Goal: Transaction & Acquisition: Purchase product/service

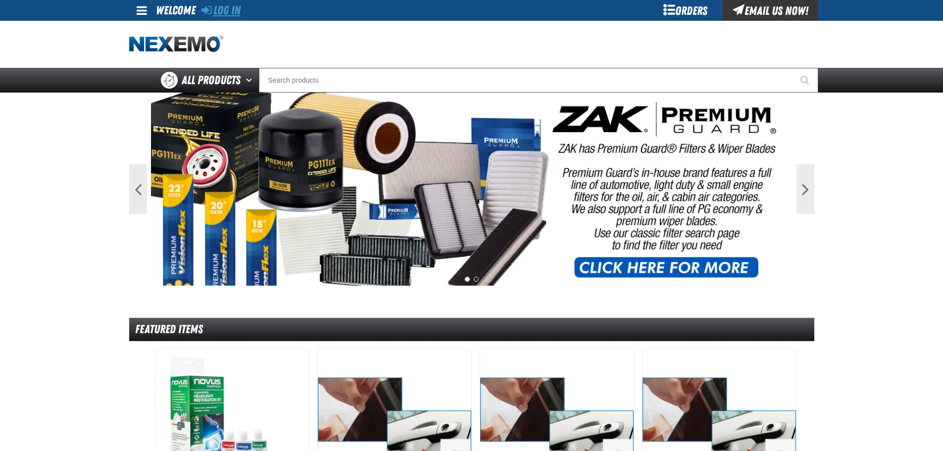
click at [226, 14] on link "Log In" at bounding box center [220, 10] width 39 height 14
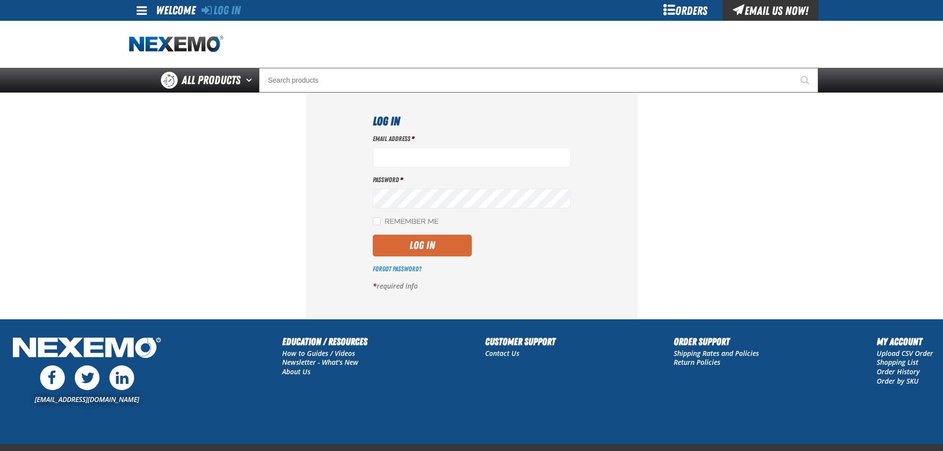
type input "[EMAIL_ADDRESS][DOMAIN_NAME]"
click at [425, 247] on button "Log In" at bounding box center [422, 246] width 99 height 22
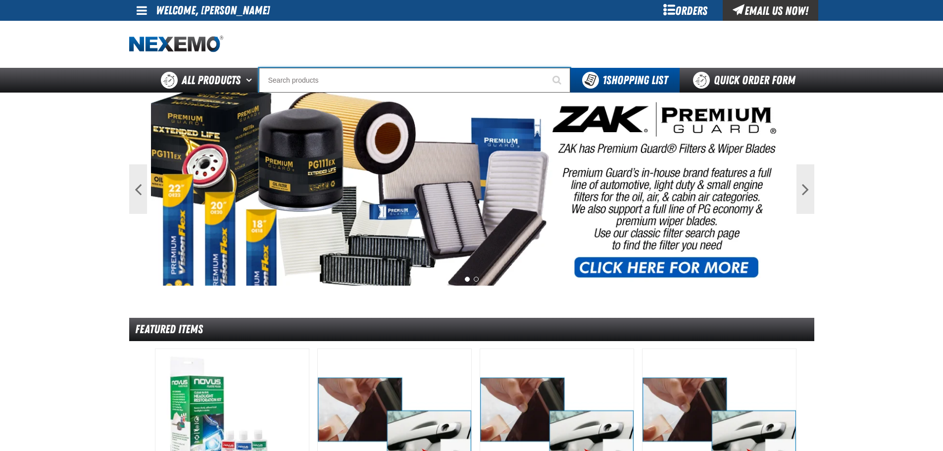
click at [344, 83] on input "Search" at bounding box center [414, 80] width 311 height 25
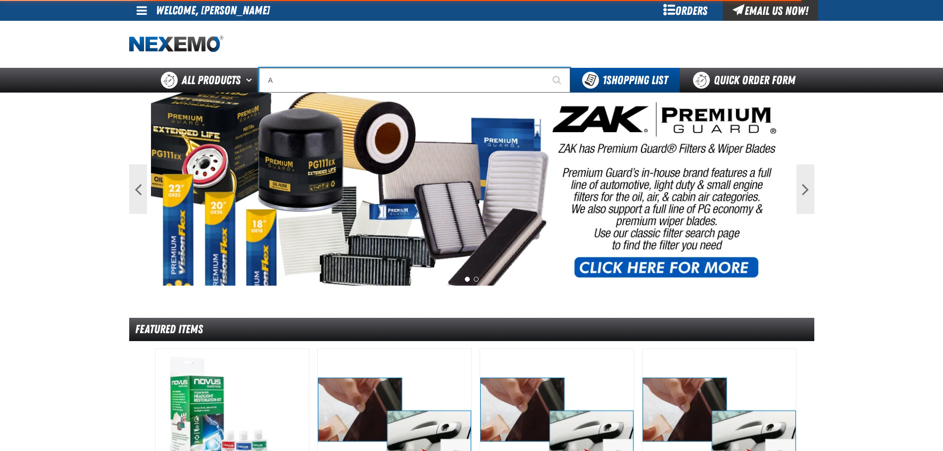
type input "AC"
type input "AC Power Booster - ZAK Products"
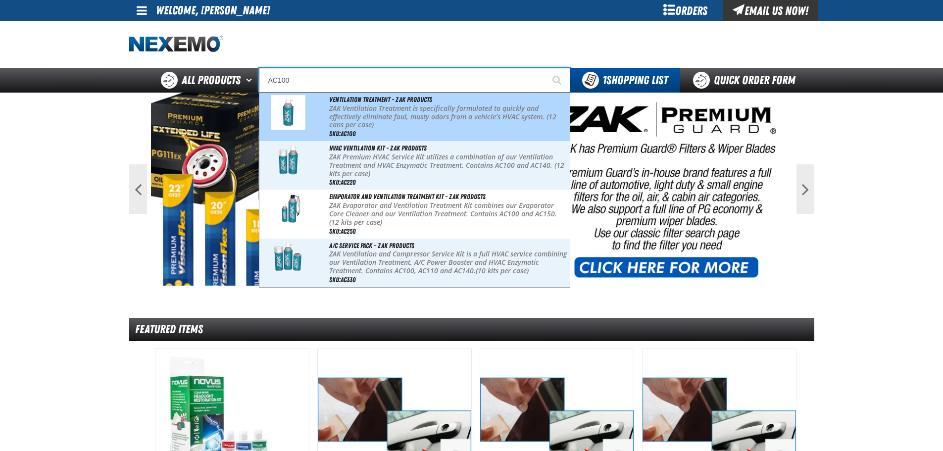
click at [359, 114] on p "ZAK Ventilation Treatment is specifically formulated to quickly and effectively…" at bounding box center [448, 116] width 238 height 25
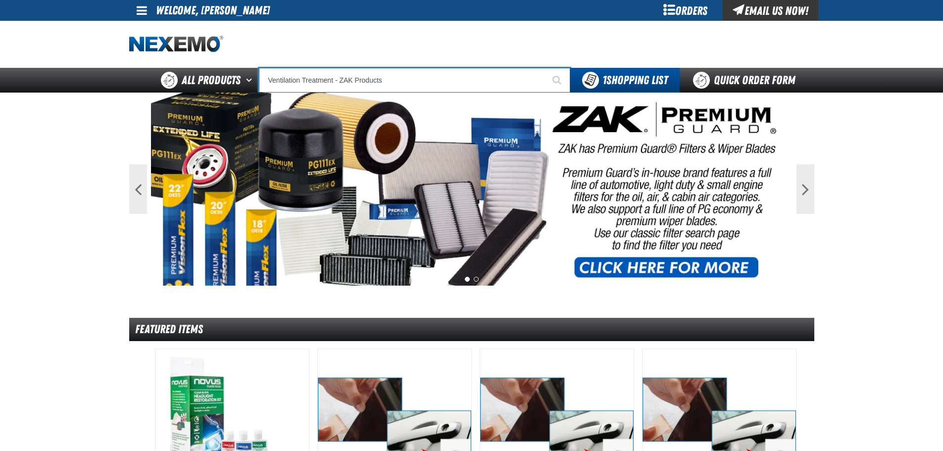
type input "Ventilation Treatment - ZAK Products"
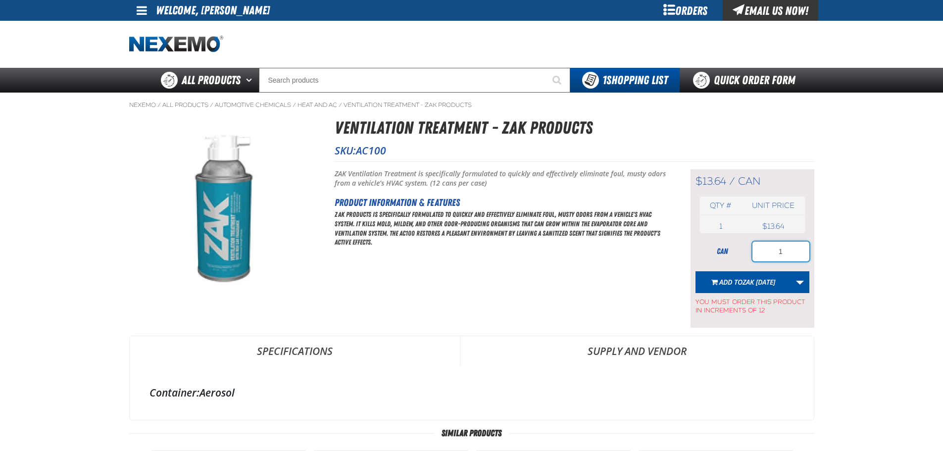
drag, startPoint x: 778, startPoint y: 253, endPoint x: 787, endPoint y: 252, distance: 9.4
click at [787, 252] on input "1" at bounding box center [780, 251] width 57 height 20
type input "48"
click at [800, 282] on link "More Actions" at bounding box center [799, 282] width 19 height 22
click at [770, 302] on button "Create New Shopping List" at bounding box center [752, 308] width 109 height 17
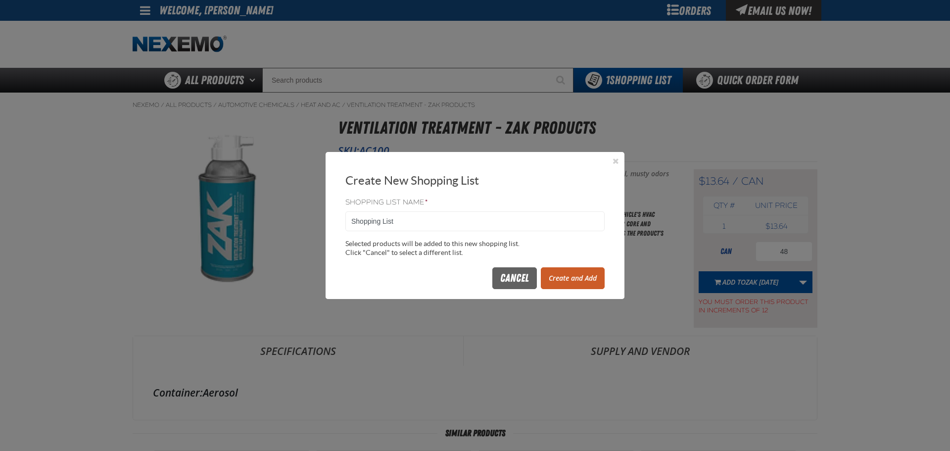
click at [562, 277] on button "Create and Add" at bounding box center [573, 278] width 64 height 22
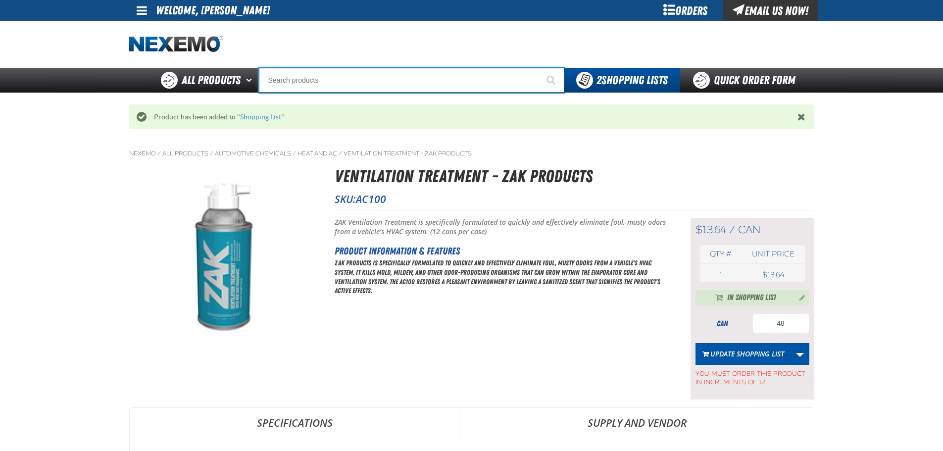
click at [309, 83] on input "Search" at bounding box center [411, 80] width 305 height 25
type input "C"
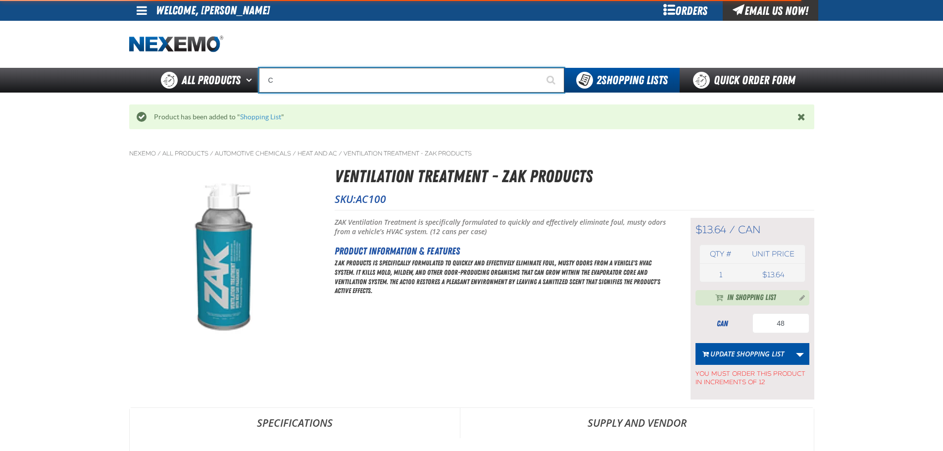
type input "C Alkaline Battery 1.5 Volt (12 per pack)"
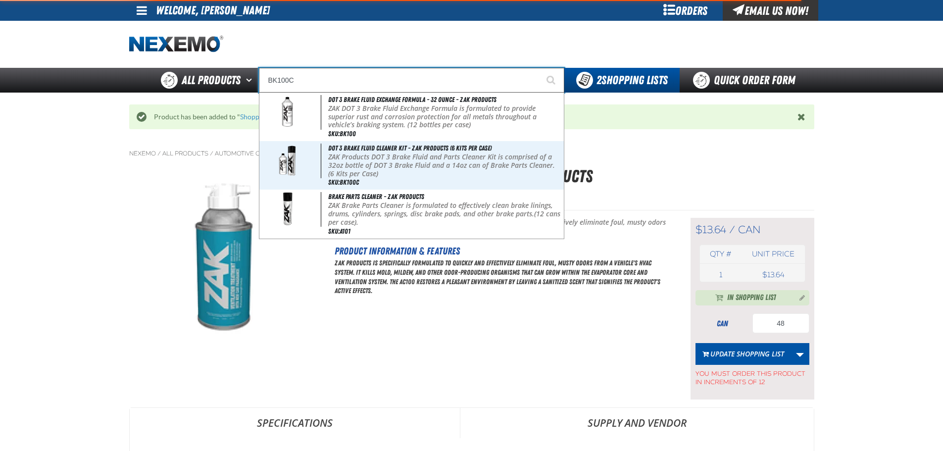
type input "BK100C"
click at [539, 68] on button "Start Searching" at bounding box center [551, 80] width 25 height 25
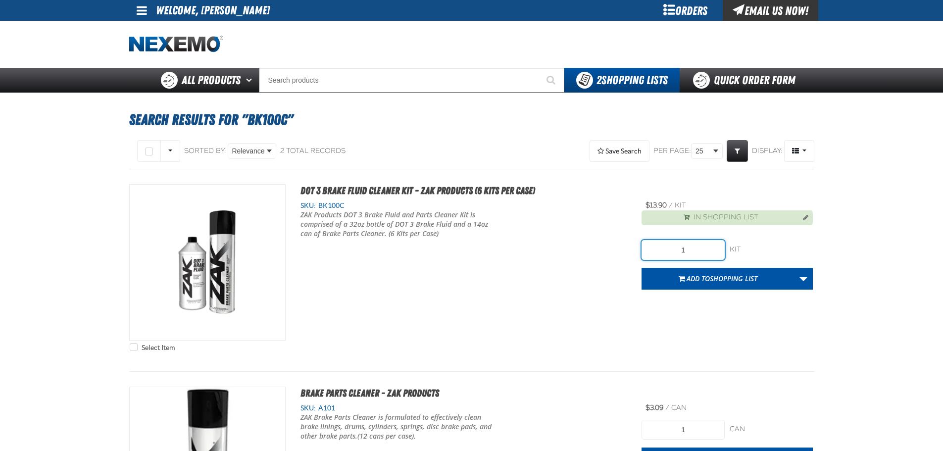
drag, startPoint x: 690, startPoint y: 251, endPoint x: 662, endPoint y: 254, distance: 28.3
click at [662, 254] on input "1" at bounding box center [682, 250] width 83 height 20
click at [688, 12] on div "Orders" at bounding box center [685, 10] width 74 height 21
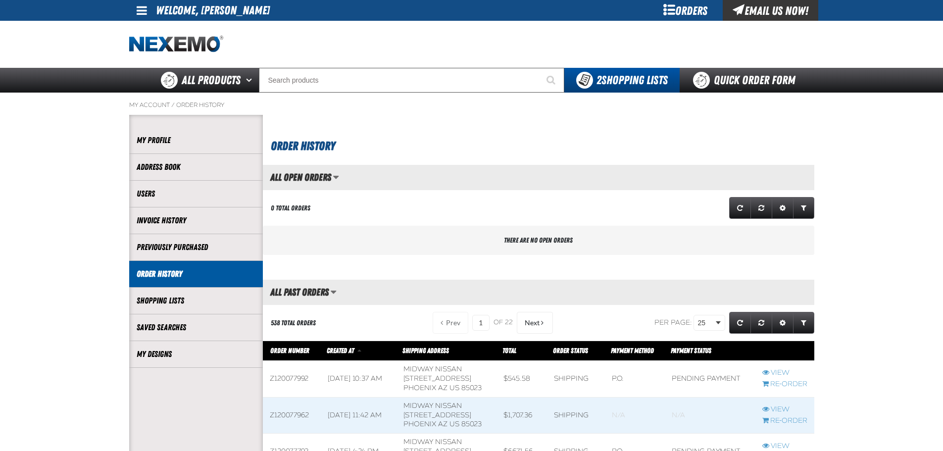
scroll to position [0, 0]
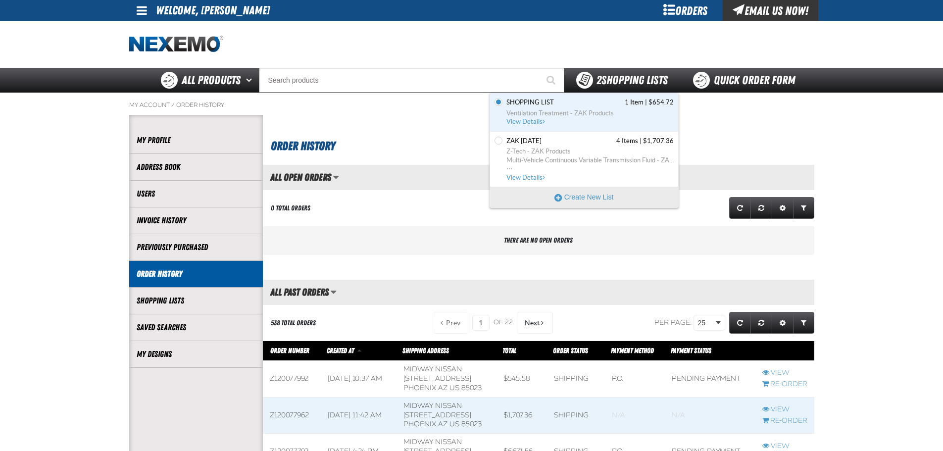
click at [619, 79] on span "2 Shopping Lists" at bounding box center [631, 80] width 71 height 14
click at [494, 142] on label "Set the Zak [DATE] as Default" at bounding box center [498, 141] width 8 height 8
click at [494, 142] on input "Set the Zak [DATE] as Default" at bounding box center [498, 141] width 8 height 8
radio input "true"
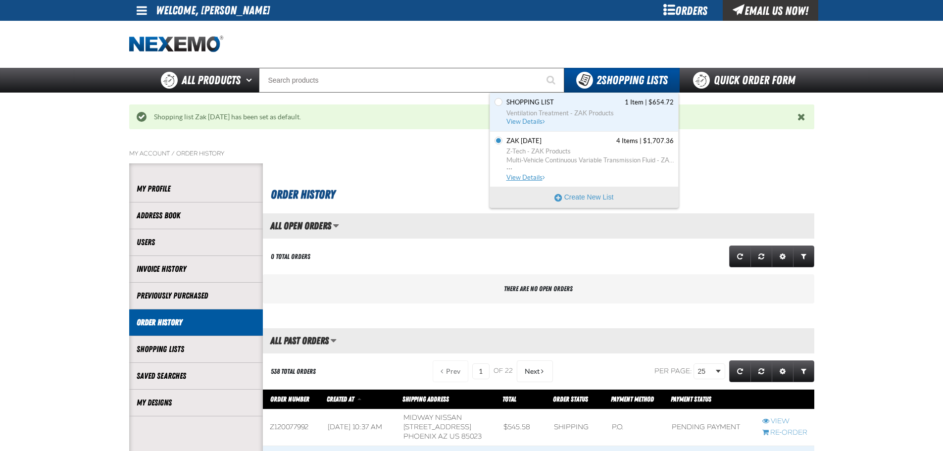
click at [529, 177] on span "View Details" at bounding box center [526, 177] width 40 height 7
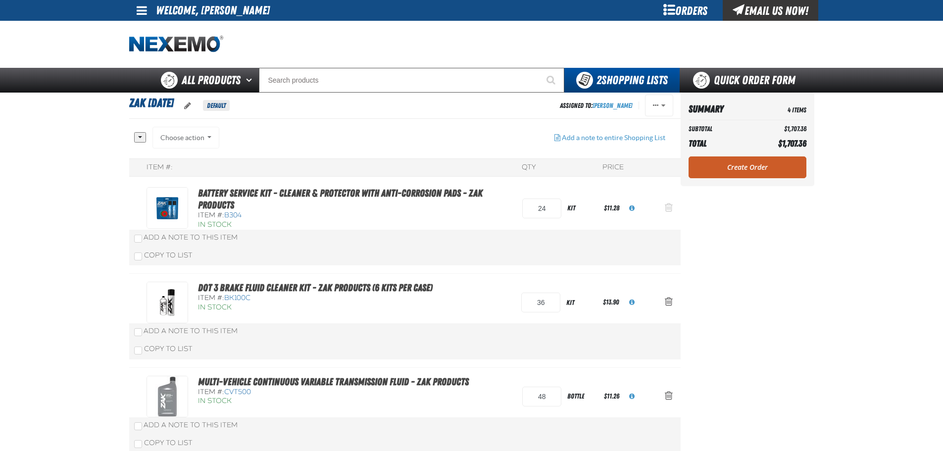
click at [665, 207] on span "Action Remove Battery Service Kit - Cleaner &amp; Protector with Anti-Corrosion…" at bounding box center [668, 207] width 8 height 10
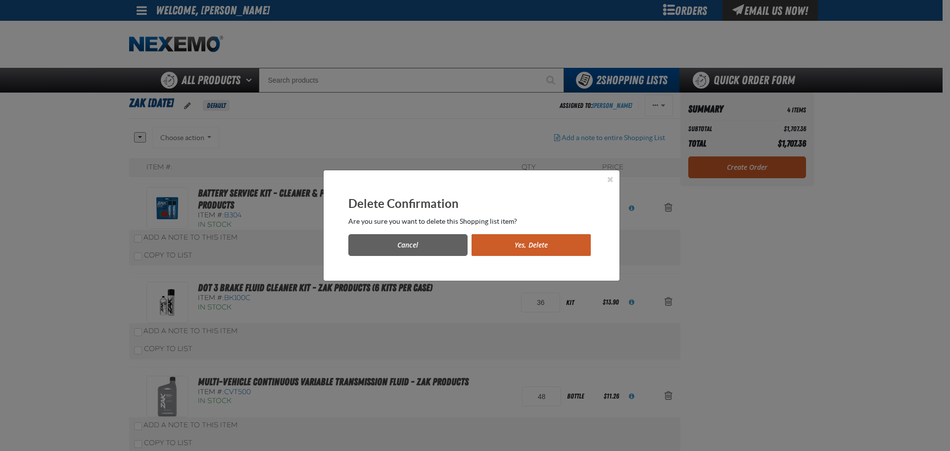
click at [555, 241] on button "Yes, Delete" at bounding box center [531, 245] width 119 height 22
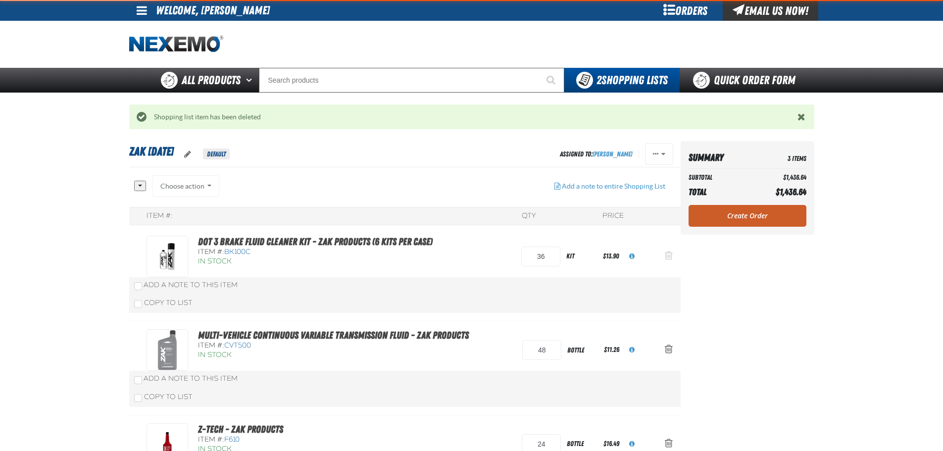
click at [667, 252] on span "Action Remove DOT 3 Brake Fluid Cleaner Kit - ZAK Products (6 Kits per Case) fr…" at bounding box center [668, 255] width 8 height 10
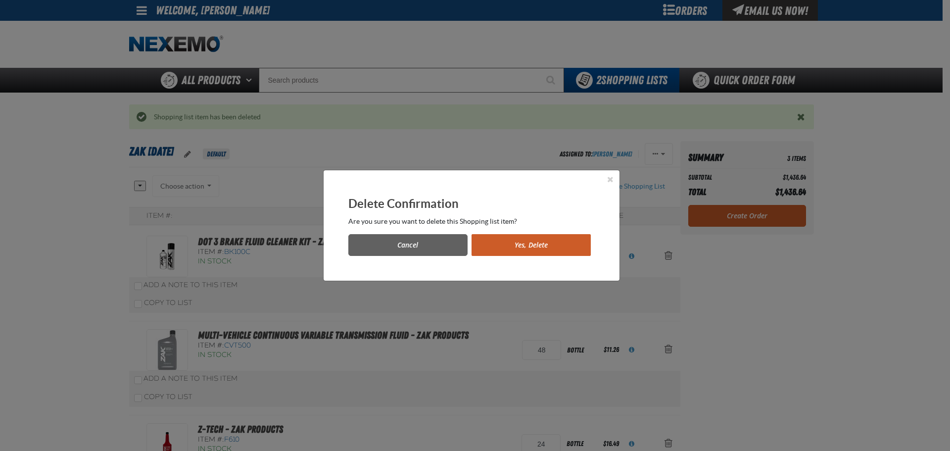
drag, startPoint x: 506, startPoint y: 245, endPoint x: 586, endPoint y: 258, distance: 81.6
click at [506, 245] on button "Yes, Delete" at bounding box center [531, 245] width 119 height 22
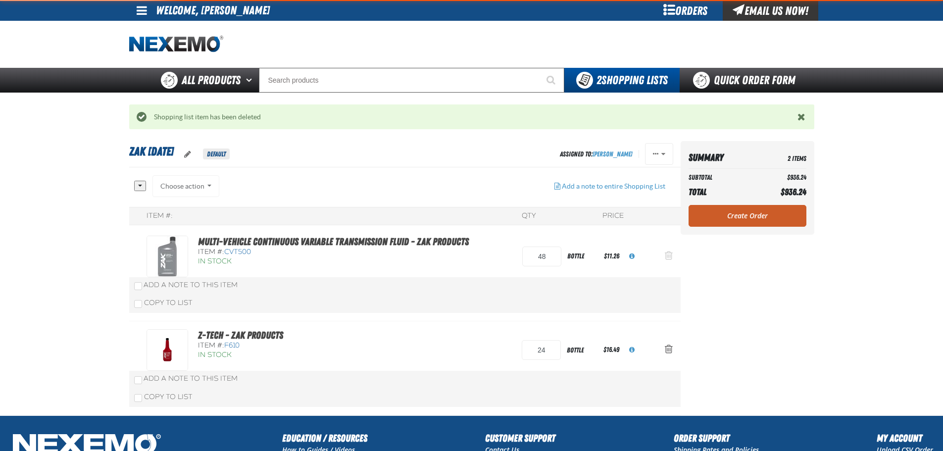
click at [669, 256] on span "Action Remove Multi-Vehicle Continuous Variable Transmission Fluid - ZAK Produc…" at bounding box center [668, 255] width 8 height 10
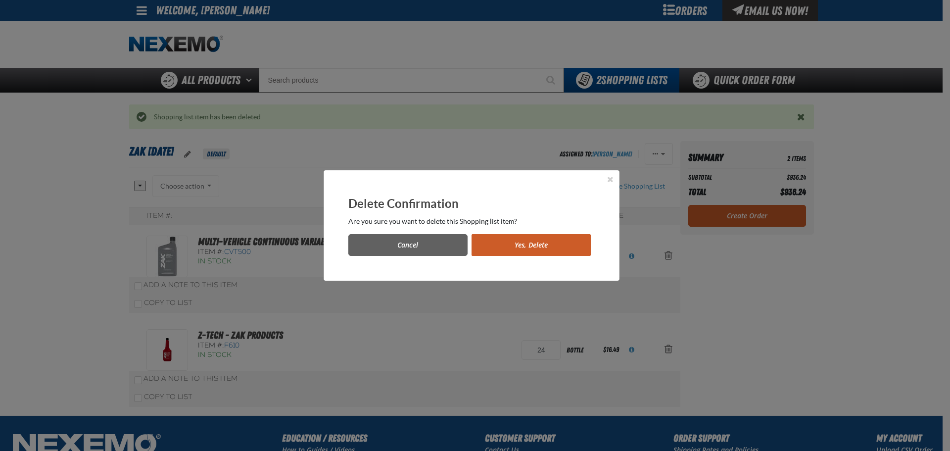
click at [518, 238] on button "Yes, Delete" at bounding box center [531, 245] width 119 height 22
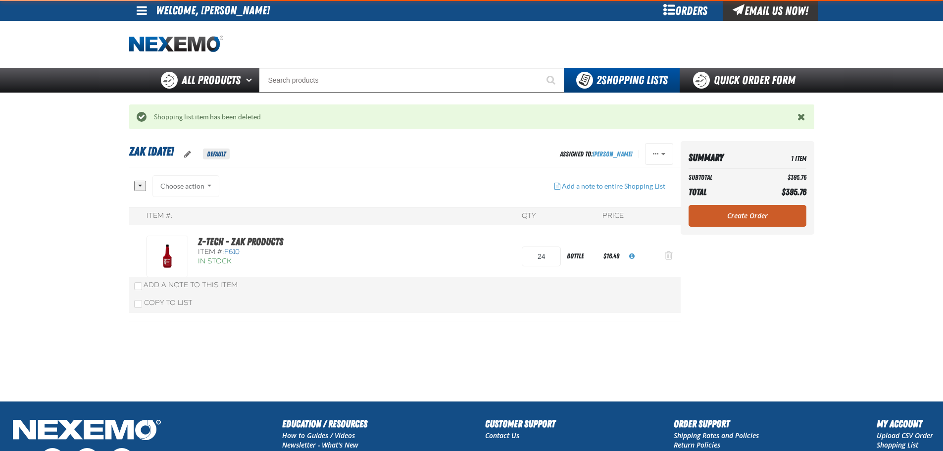
click at [667, 257] on span "Action Remove Z-Tech - ZAK Products from Zak 8.5.2025" at bounding box center [668, 255] width 8 height 10
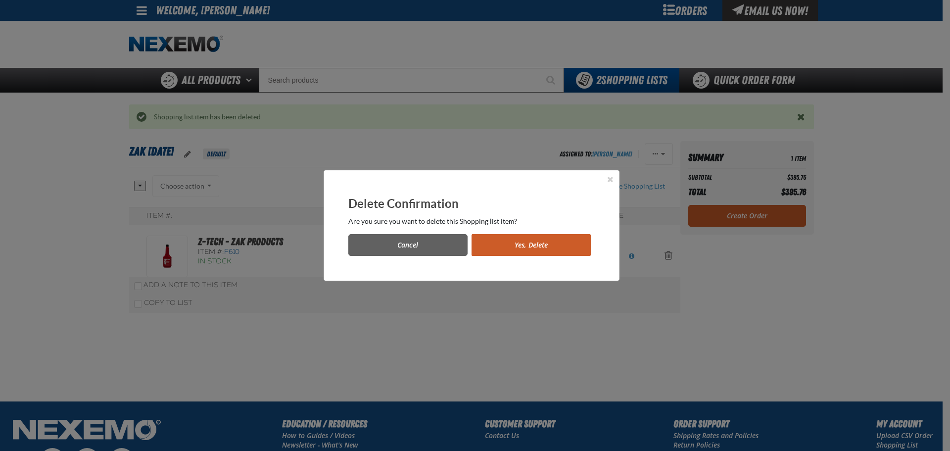
click at [497, 243] on button "Yes, Delete" at bounding box center [531, 245] width 119 height 22
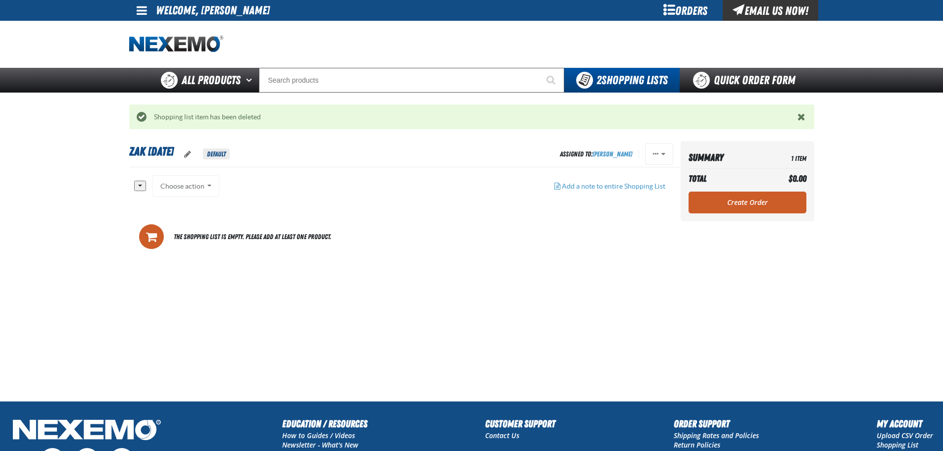
click at [209, 188] on div "Choose action Add to Shopping Cart Add to Shopping Cart Add to Shopping Cart Ad…" at bounding box center [185, 186] width 67 height 22
click at [138, 187] on button "button" at bounding box center [140, 186] width 12 height 10
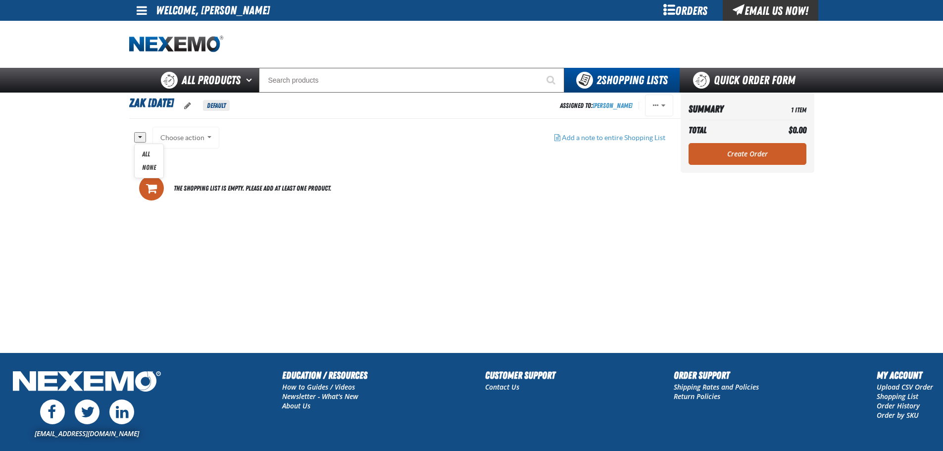
click at [115, 236] on main "Zak 8.5.2025 Default Assigned To: Mike Magee Reassign Duplicate Delete" at bounding box center [471, 223] width 943 height 260
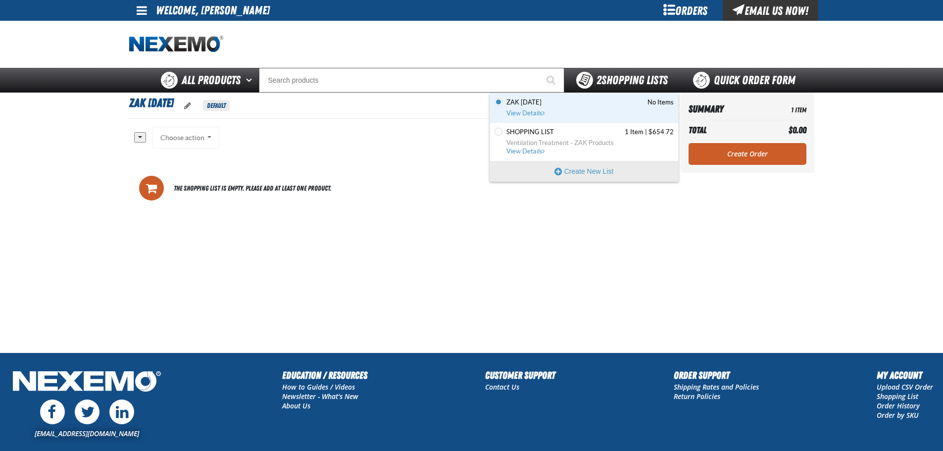
click at [621, 83] on span "2 Shopping Lists" at bounding box center [631, 80] width 71 height 14
click at [601, 116] on link "Zak 8.5.2025 No Items View Details" at bounding box center [588, 107] width 169 height 19
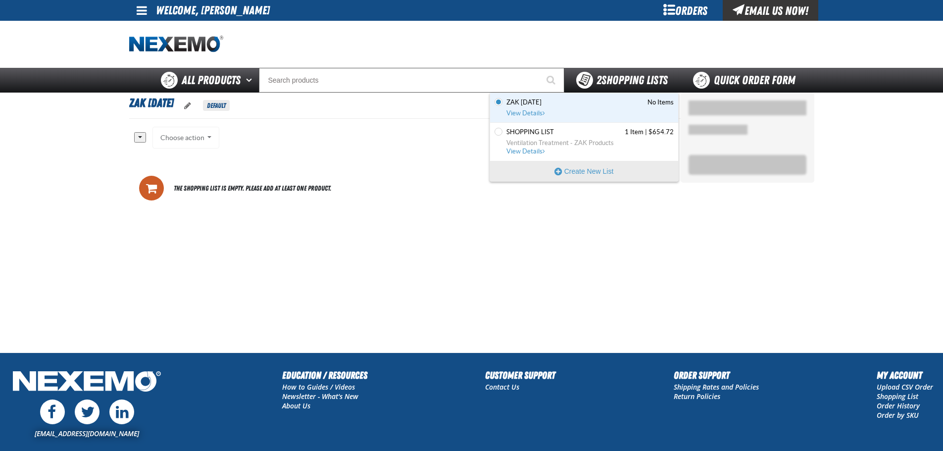
click at [617, 72] on div "2 Shopping Lists" at bounding box center [622, 80] width 92 height 17
click at [582, 137] on link "Shopping List 1 Item | $654.72 Ventilation Treatment - ZAK Products View Details" at bounding box center [588, 142] width 169 height 28
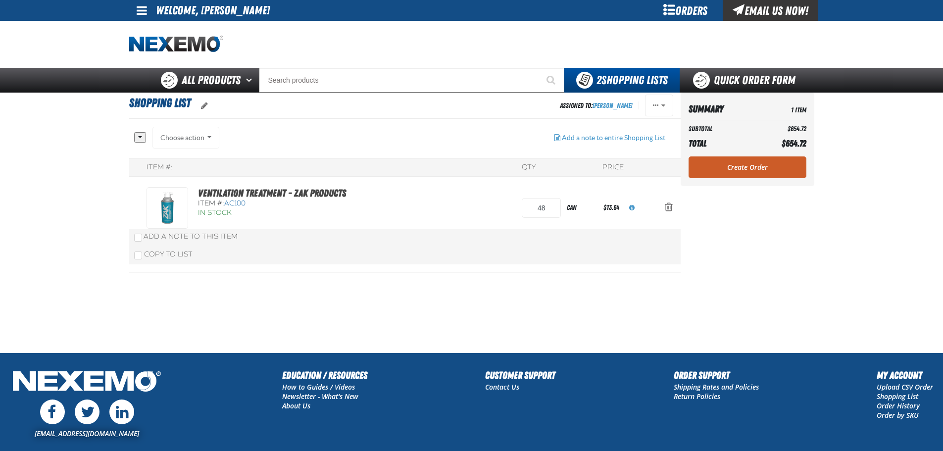
click at [210, 139] on div "Choose action Add to Zak [DATE] Add to Shopping Cart Add to Shopping Cart Add t…" at bounding box center [185, 138] width 67 height 22
click at [206, 136] on div "Choose action Add to Zak [DATE] Add to Shopping Cart Add to Shopping Cart Add t…" at bounding box center [185, 138] width 67 height 22
click at [191, 140] on div "Choose action Add to Zak [DATE] Add to Shopping Cart Add to Shopping Cart Add t…" at bounding box center [185, 138] width 67 height 22
drag, startPoint x: 189, startPoint y: 140, endPoint x: 165, endPoint y: 138, distance: 23.8
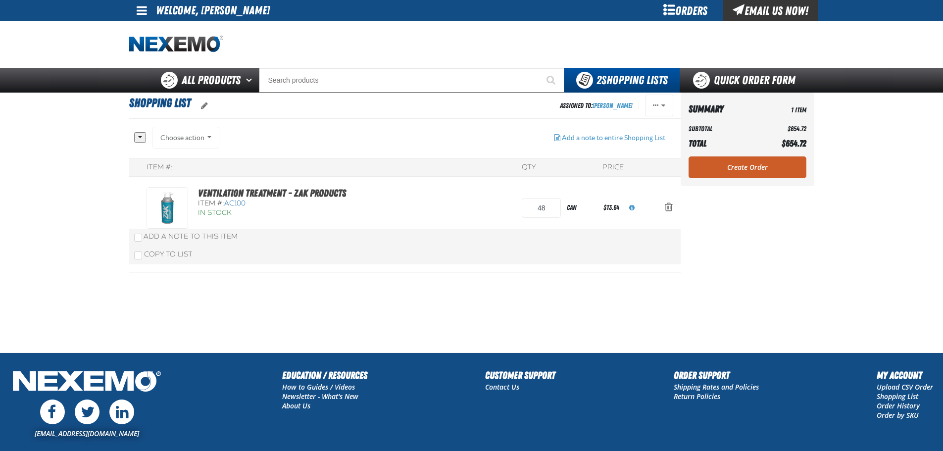
click at [188, 140] on div "Choose action Add to Zak [DATE] Add to Shopping Cart Add to Shopping Cart Add t…" at bounding box center [185, 138] width 67 height 22
click at [140, 138] on button "button" at bounding box center [140, 137] width 12 height 10
click at [146, 149] on link "All" at bounding box center [149, 153] width 29 height 13
checkbox input "true"
click at [161, 138] on button "Choose action" at bounding box center [185, 138] width 67 height 22
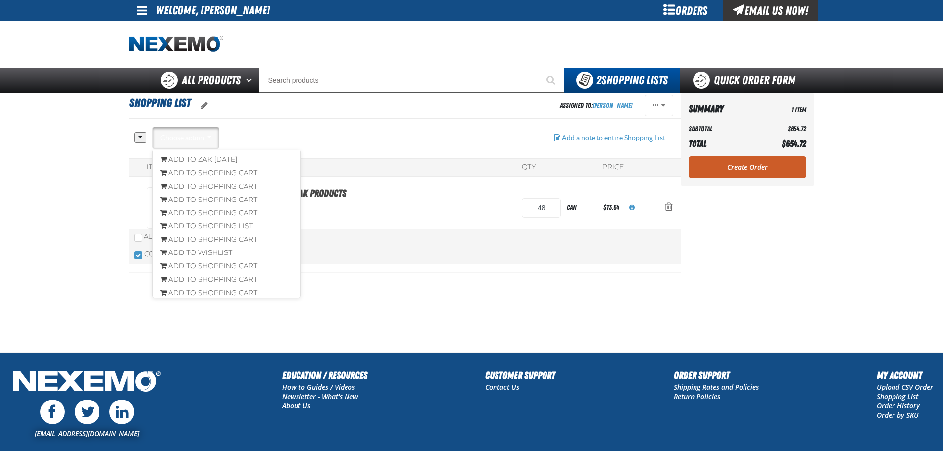
click at [270, 127] on div "All None Choose action Add to Zak [DATE]" at bounding box center [340, 143] width 412 height 32
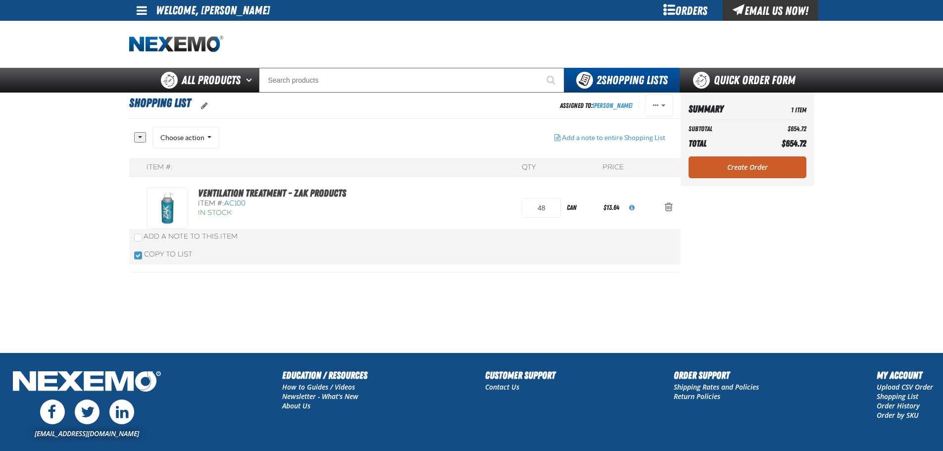
drag, startPoint x: 627, startPoint y: 80, endPoint x: 891, endPoint y: 250, distance: 313.9
click at [891, 250] on main "Shopping List Assigned To: [PERSON_NAME] Reassign Duplicate Set as Default Dele…" at bounding box center [471, 223] width 943 height 260
click at [661, 104] on span "Actions of Shopping List" at bounding box center [663, 105] width 4 height 7
click at [624, 180] on button "Delete" at bounding box center [638, 181] width 68 height 17
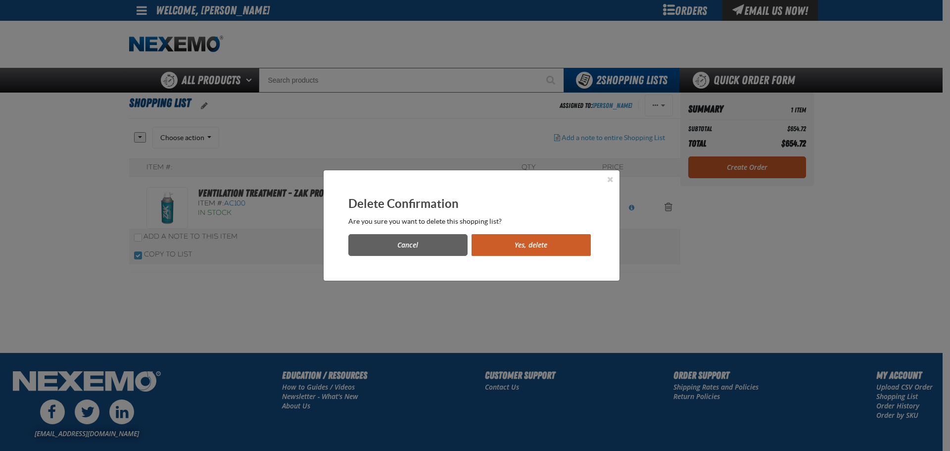
click at [550, 251] on button "Yes, delete" at bounding box center [531, 245] width 119 height 22
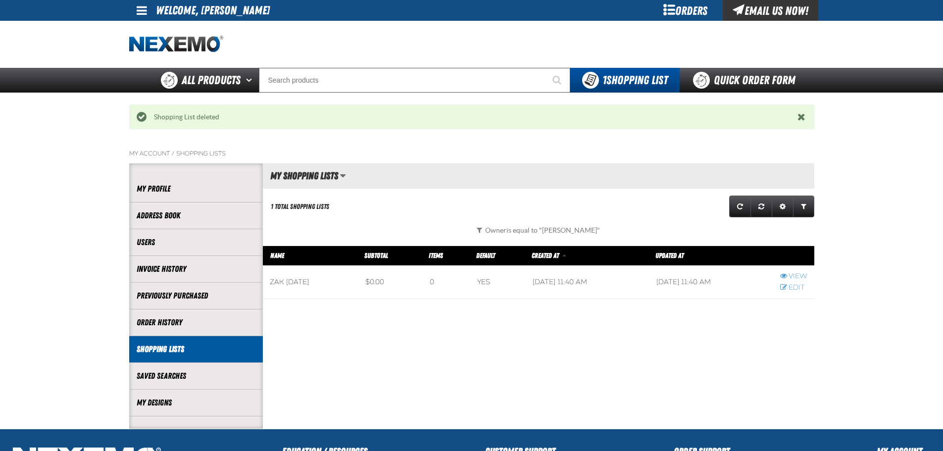
scroll to position [0, 0]
click at [506, 282] on span at bounding box center [497, 282] width 55 height 33
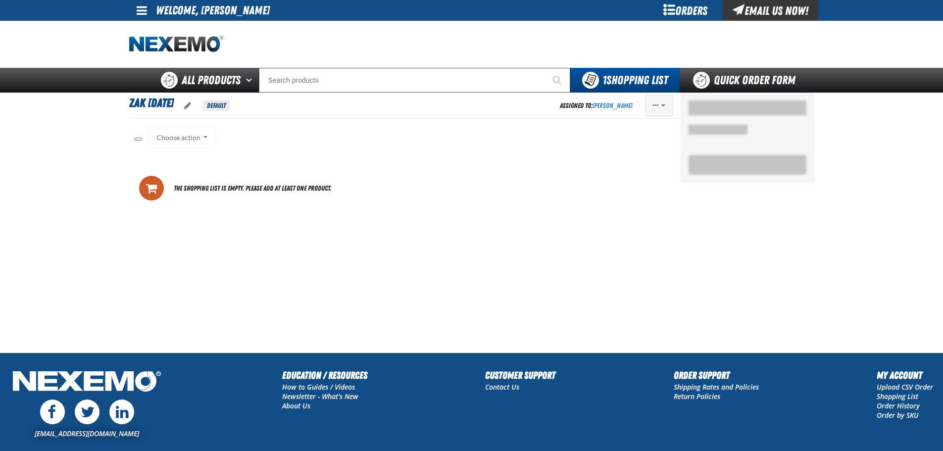
click at [662, 104] on span "Actions of Zak 8.5.2025" at bounding box center [663, 105] width 4 height 7
click at [630, 163] on button "Delete" at bounding box center [638, 164] width 68 height 17
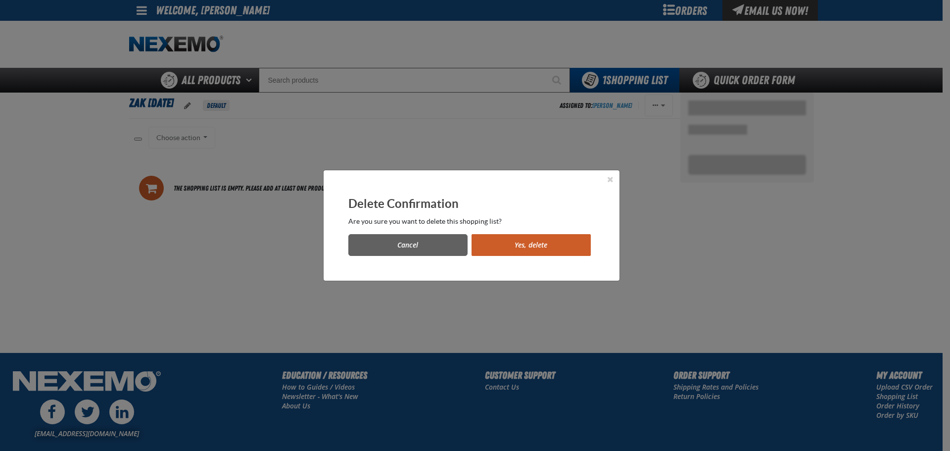
click at [546, 240] on button "Yes, delete" at bounding box center [531, 245] width 119 height 22
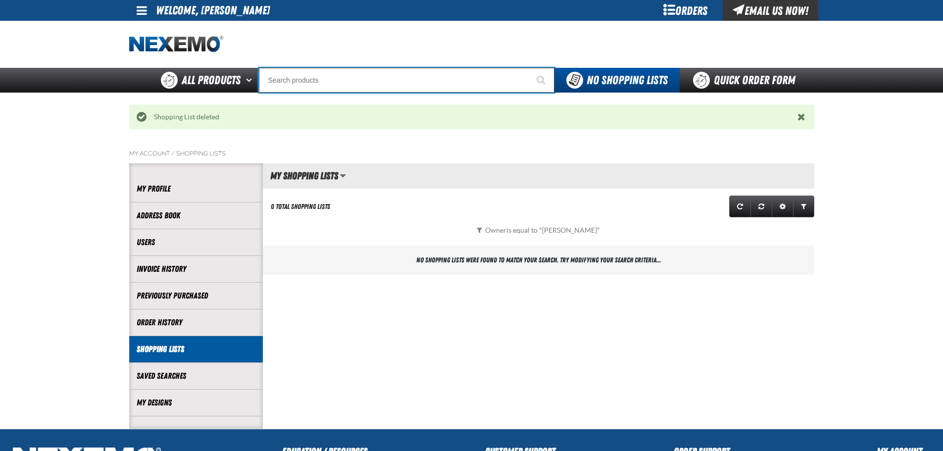
click at [401, 83] on input "Search" at bounding box center [406, 80] width 295 height 25
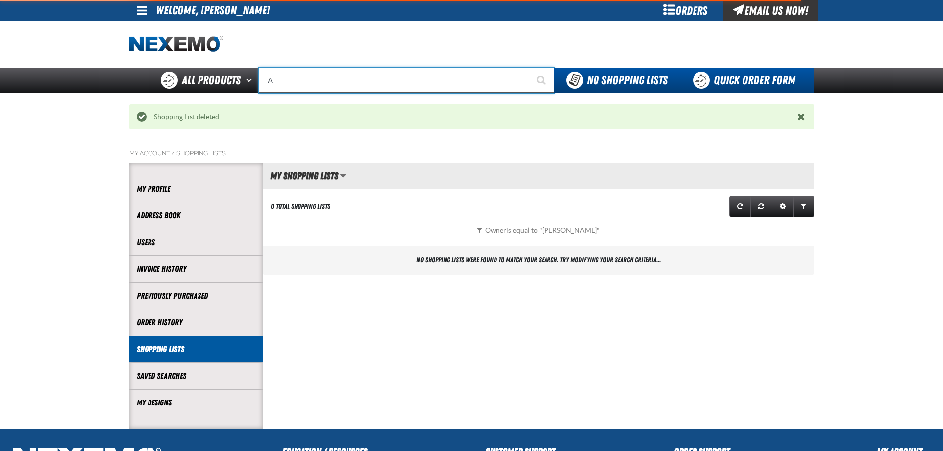
type input "AC"
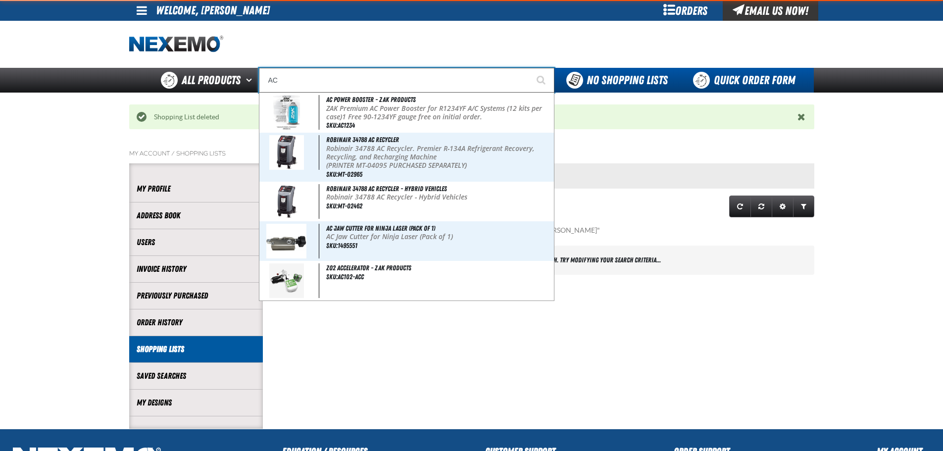
type input "AC Power Booster - ZAK Products"
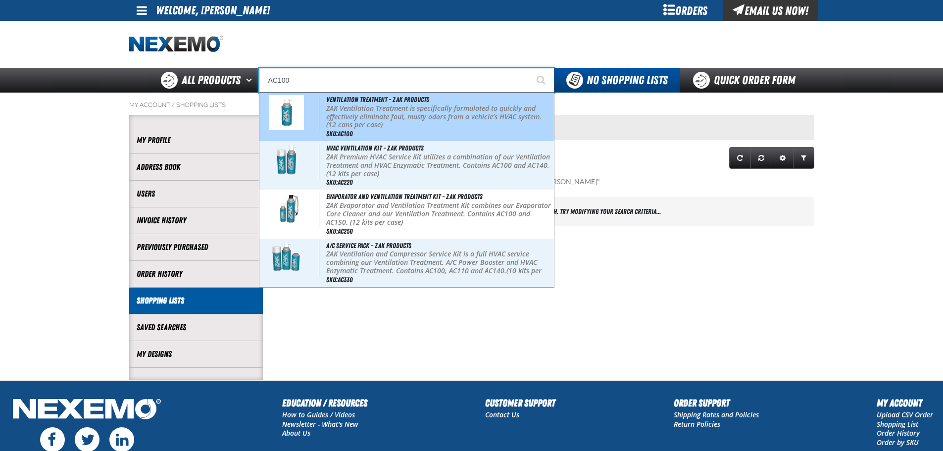
click at [488, 105] on p "ZAK Ventilation Treatment is specifically formulated to quickly and effectively…" at bounding box center [439, 116] width 226 height 25
type input "Ventilation Treatment - ZAK Products"
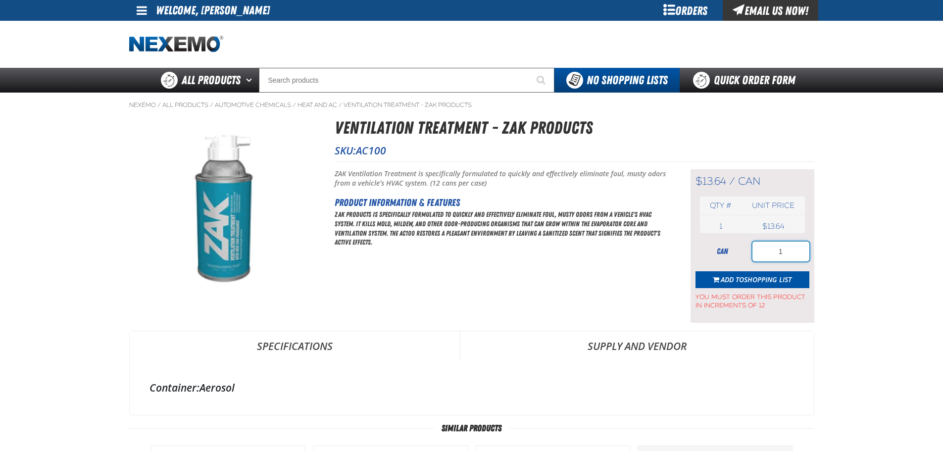
drag, startPoint x: 797, startPoint y: 248, endPoint x: 762, endPoint y: 250, distance: 34.7
click at [762, 250] on input "1" at bounding box center [780, 251] width 57 height 20
type input "48"
click at [761, 281] on span "Shopping List" at bounding box center [767, 279] width 47 height 9
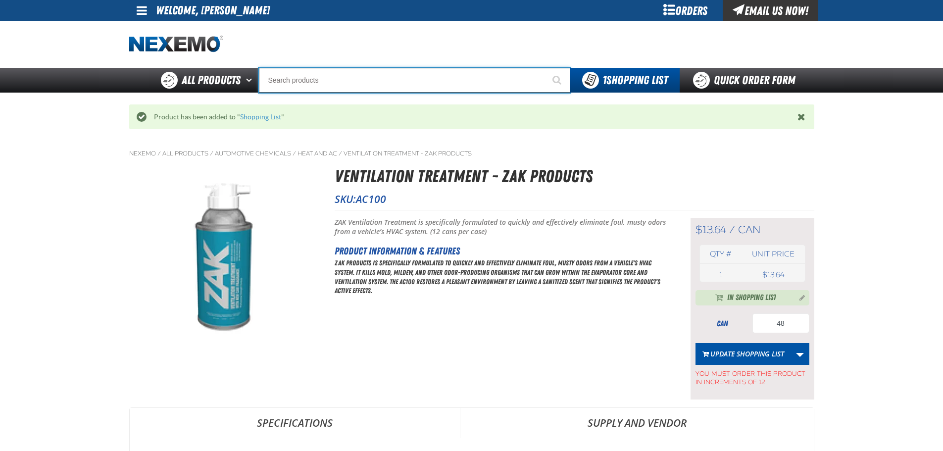
click at [368, 82] on input "Search" at bounding box center [414, 80] width 311 height 25
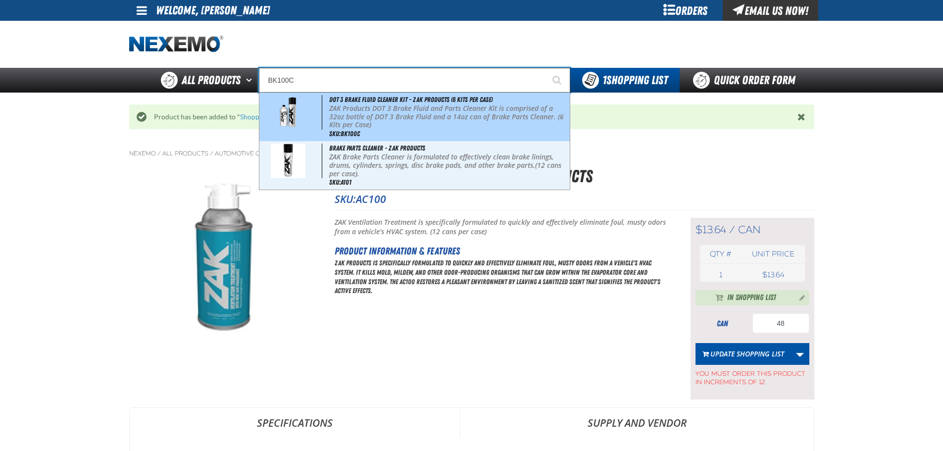
click at [377, 115] on p "ZAK Products DOT 3 Brake Fluid and Parts Cleaner Kit is comprised of a 32oz bot…" at bounding box center [448, 116] width 238 height 25
type input "DOT 3 Brake Fluid Cleaner Kit - ZAK Products (6 Kits per Case)"
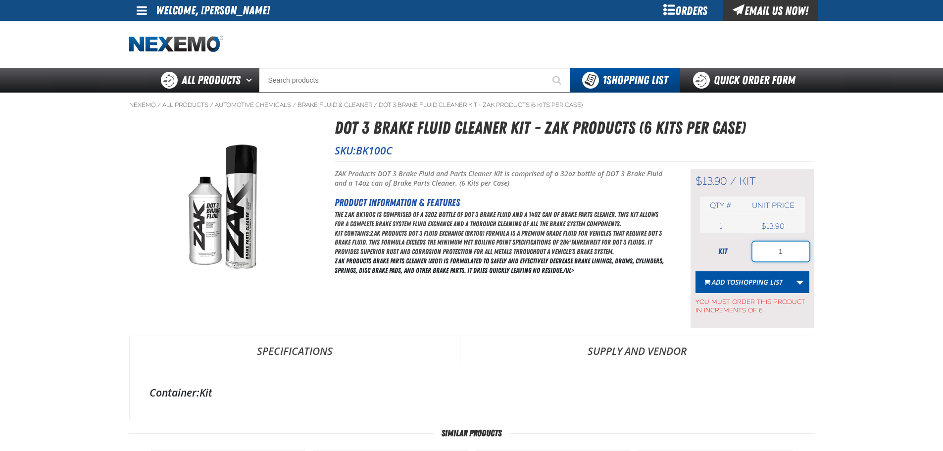
drag, startPoint x: 794, startPoint y: 255, endPoint x: 744, endPoint y: 246, distance: 50.7
click at [744, 247] on div "kit 1" at bounding box center [752, 251] width 114 height 20
type input "24"
click at [759, 278] on span "Shopping List" at bounding box center [758, 281] width 47 height 9
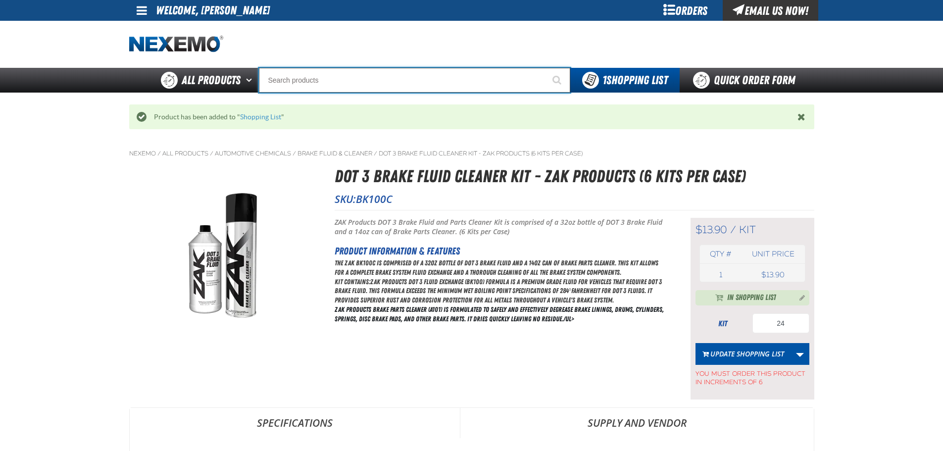
click at [384, 86] on input "Search" at bounding box center [414, 80] width 311 height 25
type input "C"
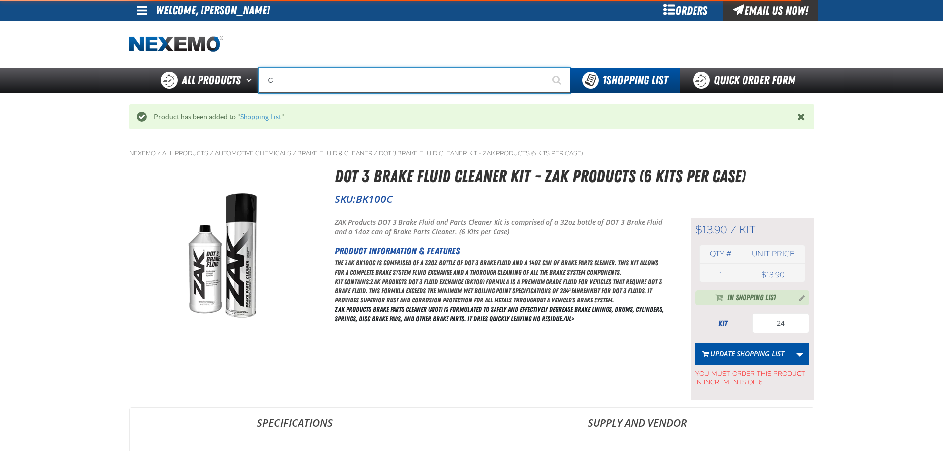
type input "C Alkaline Battery 1.5 Volt (12 per pack)"
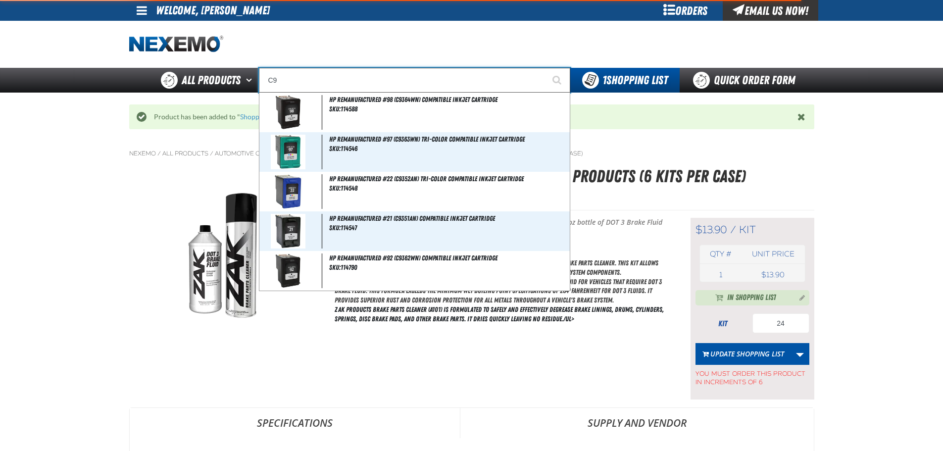
type input "C"
type input "C Alkaline Battery 1.5 Volt (12 per pack)"
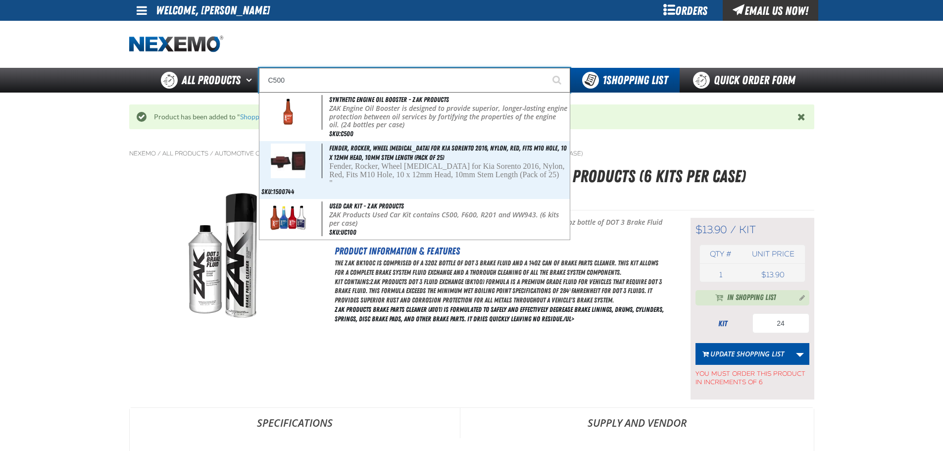
type input "C500"
click at [545, 68] on button "Start Searching" at bounding box center [557, 80] width 25 height 25
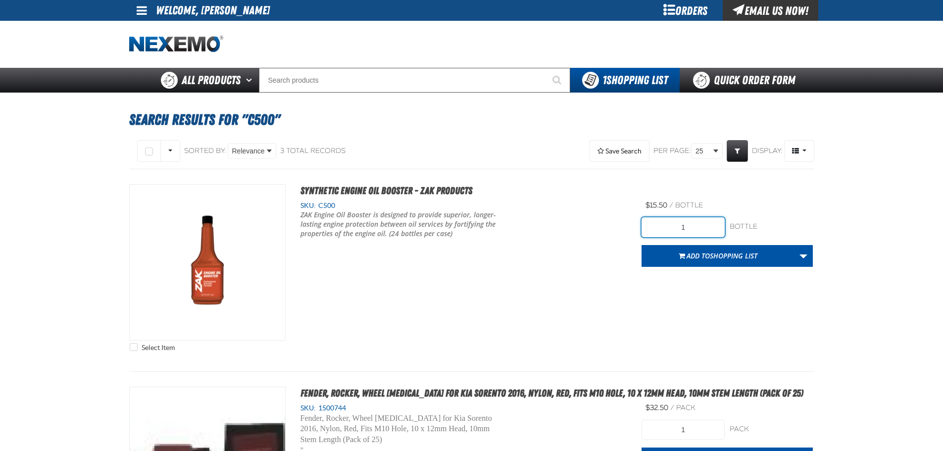
drag, startPoint x: 688, startPoint y: 232, endPoint x: 665, endPoint y: 233, distance: 22.3
click at [665, 233] on input "1" at bounding box center [682, 227] width 83 height 20
type input "96"
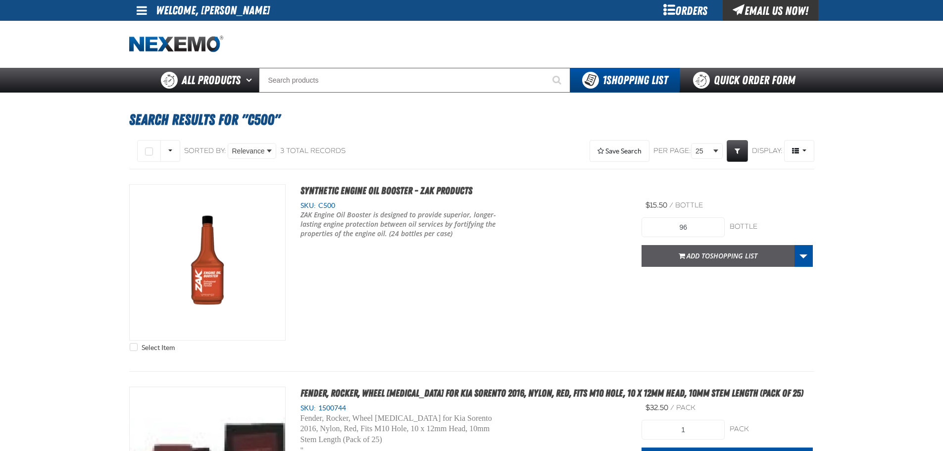
click at [735, 248] on button "Add to Shopping List" at bounding box center [717, 256] width 153 height 22
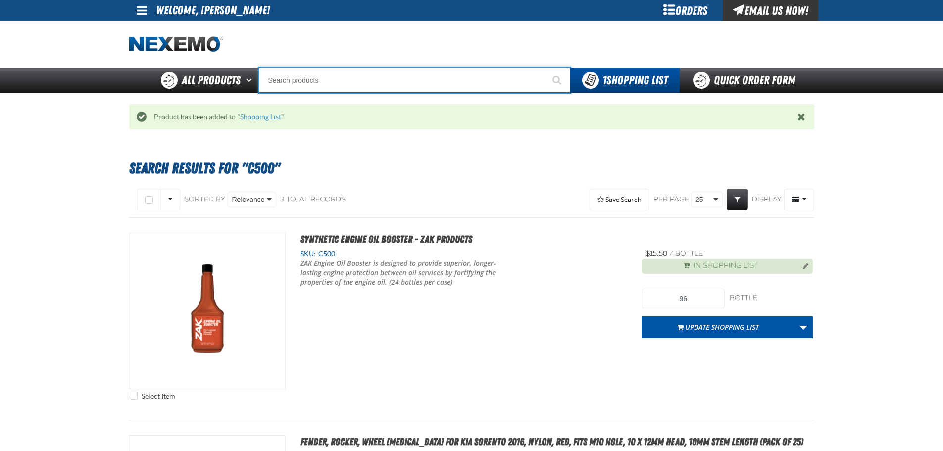
click at [374, 78] on input "Search" at bounding box center [414, 80] width 311 height 25
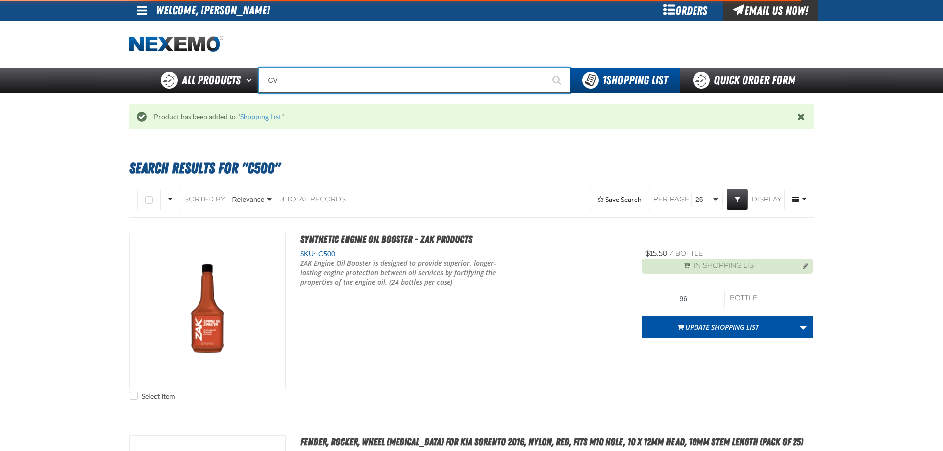
type input "CVT"
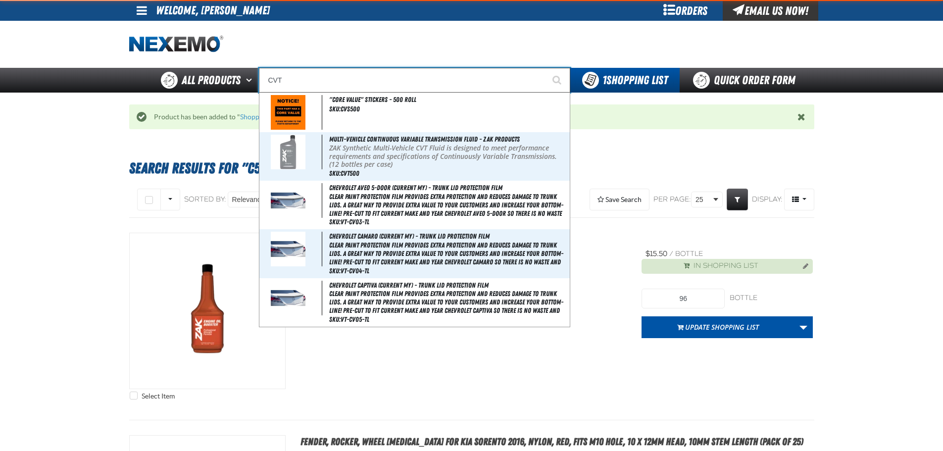
type input "CVT Booster - ZAK Products"
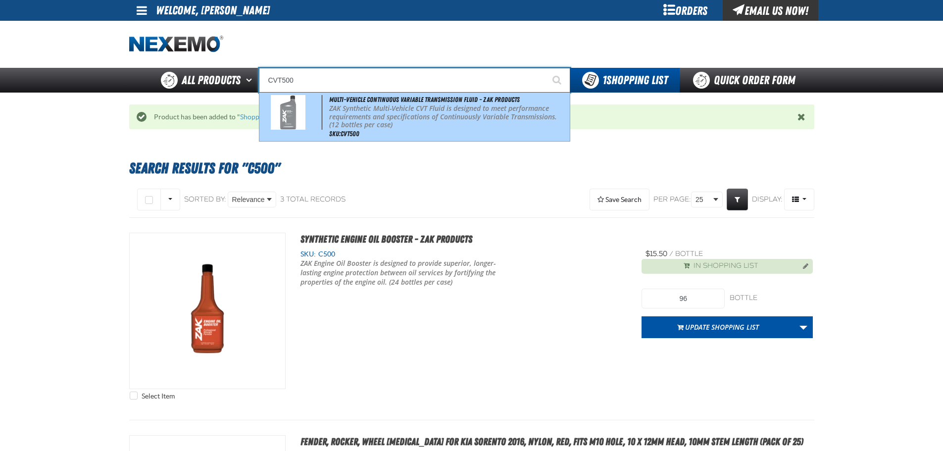
click at [444, 105] on p "ZAK Synthetic Multi-Vehicle CVT Fluid is designed to meet performance requireme…" at bounding box center [448, 116] width 238 height 25
type input "Multi-Vehicle Continuous Variable Transmission Fluid - ZAK Products"
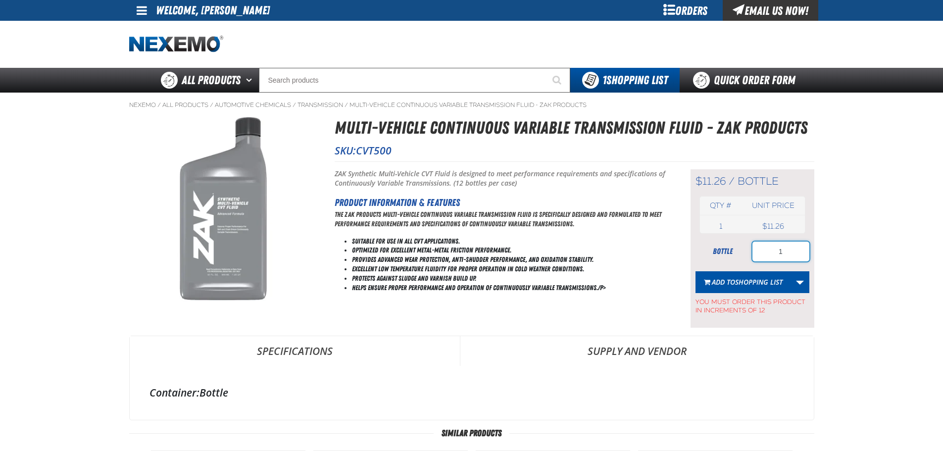
click at [773, 255] on input "1" at bounding box center [780, 251] width 57 height 20
type input "48"
click at [745, 281] on span "Shopping List" at bounding box center [758, 281] width 47 height 9
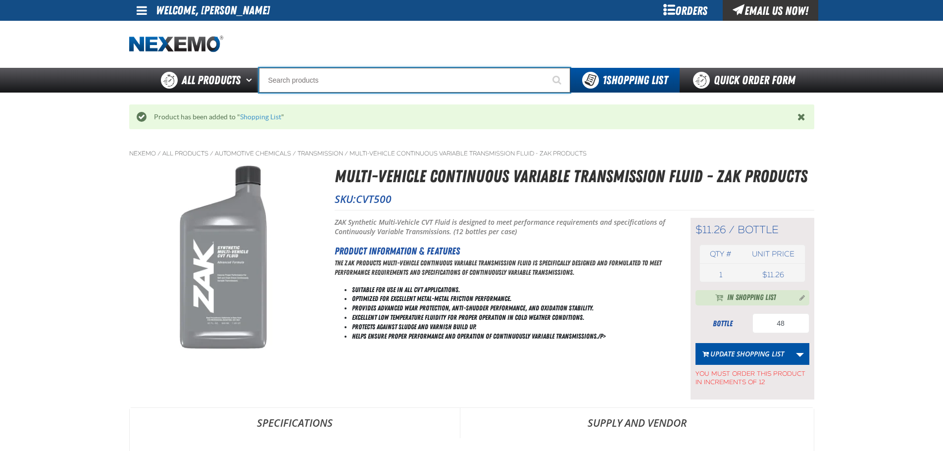
click at [421, 86] on input "Search" at bounding box center [414, 80] width 311 height 25
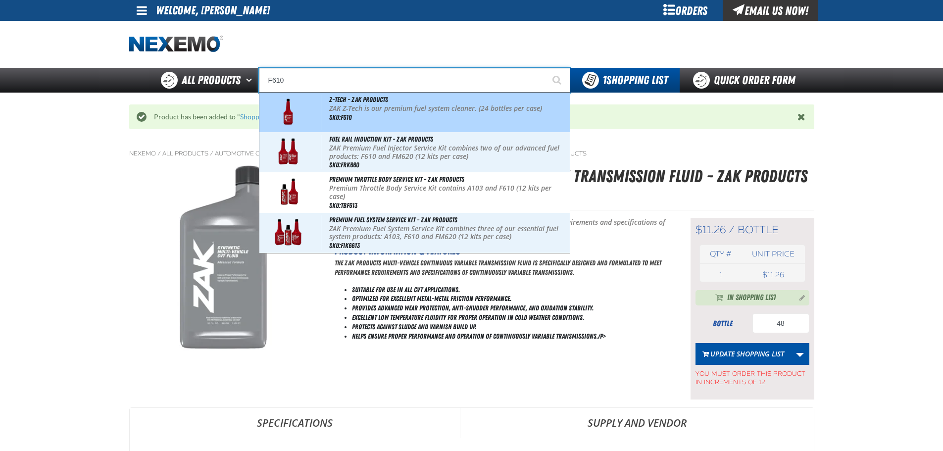
click at [441, 101] on div "Z-Tech - ZAK Products ZAK Z-Tech is our premium fuel system cleaner. (24 bottle…" at bounding box center [414, 113] width 310 height 40
type input "Z-Tech - ZAK Products"
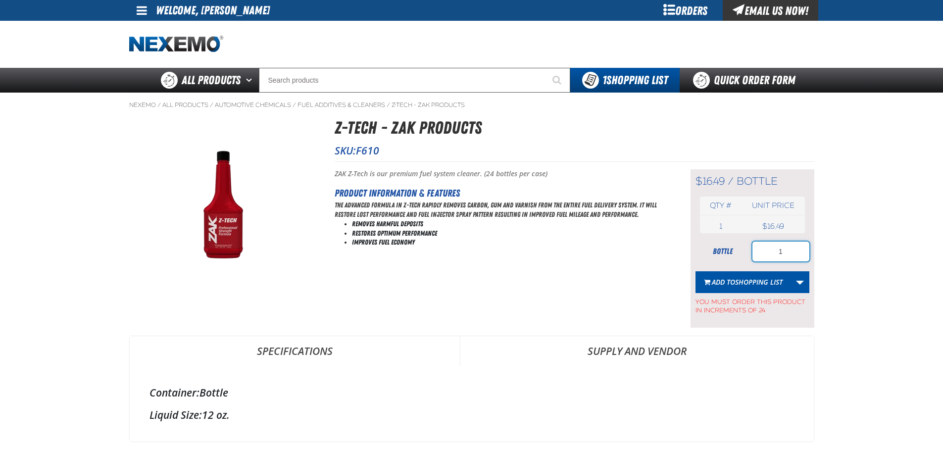
drag, startPoint x: 785, startPoint y: 249, endPoint x: 766, endPoint y: 252, distance: 19.6
click at [766, 252] on input "1" at bounding box center [780, 251] width 57 height 20
type input "48"
click at [747, 282] on span "Shopping List" at bounding box center [758, 281] width 47 height 9
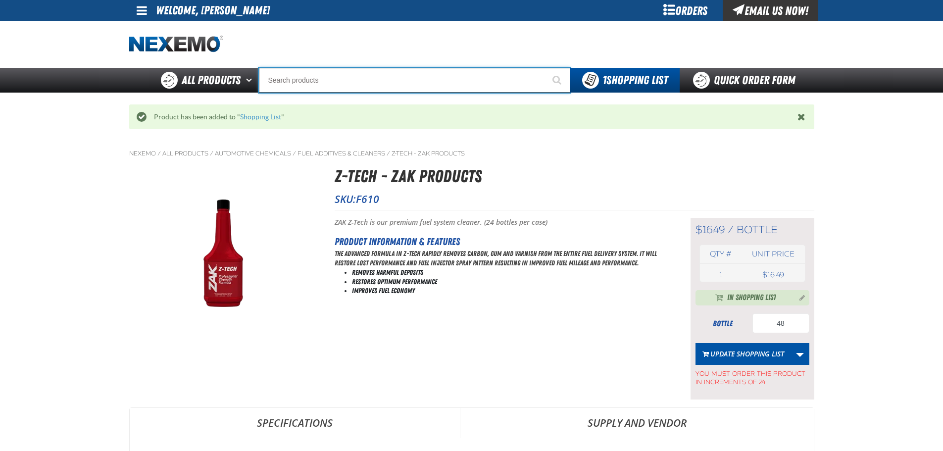
click at [380, 76] on input "Search" at bounding box center [414, 80] width 311 height 25
type input "R"
type input "ROADSIDE R"
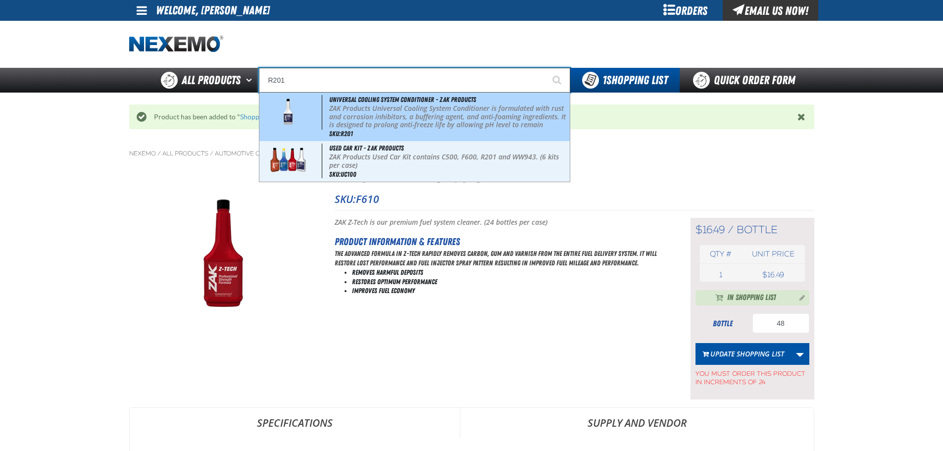
click at [379, 104] on p "ZAK Products Universal Cooling System Conditioner is formulated with rust and c…" at bounding box center [448, 125] width 238 height 42
type input "Universal Cooling System Conditioner - ZAK Products"
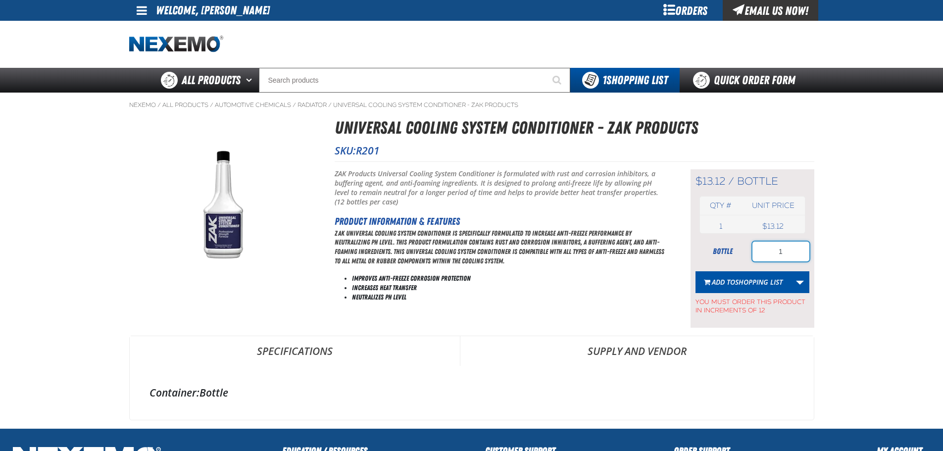
drag, startPoint x: 790, startPoint y: 251, endPoint x: 756, endPoint y: 224, distance: 43.7
click at [759, 250] on input "1" at bounding box center [780, 251] width 57 height 20
type input "24"
click at [751, 283] on span "Shopping List" at bounding box center [758, 281] width 47 height 9
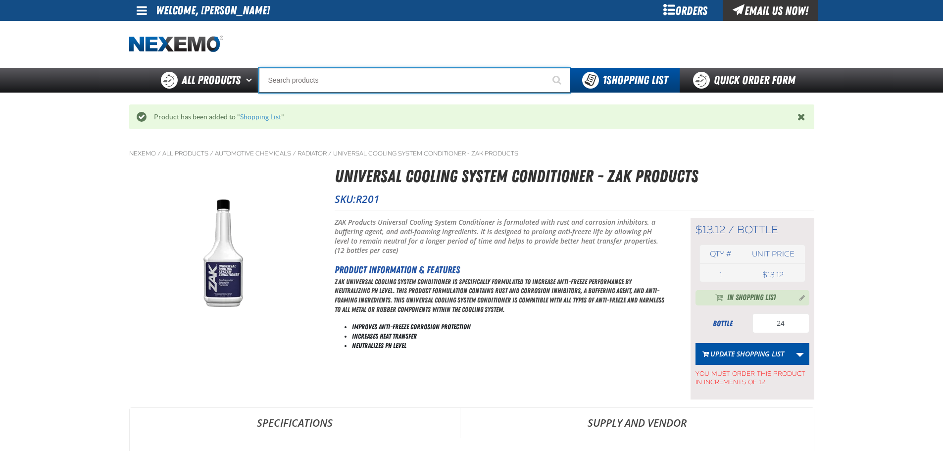
click at [392, 76] on input "Search" at bounding box center [414, 80] width 311 height 25
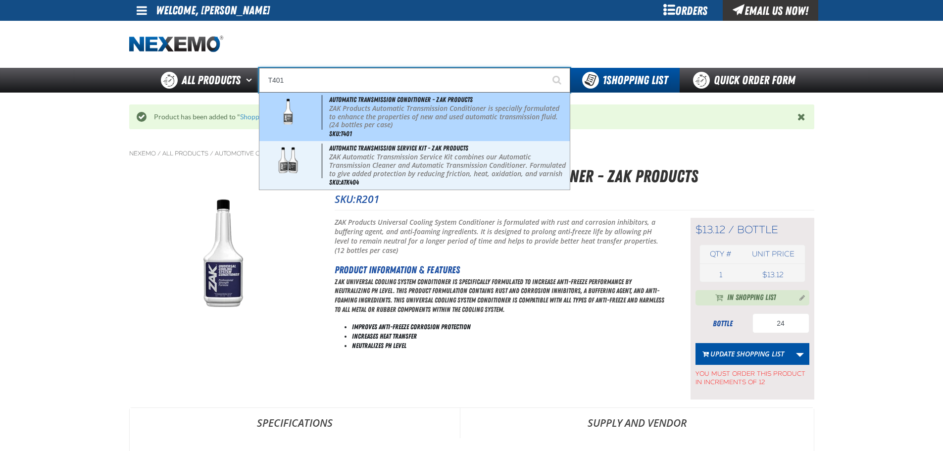
click at [405, 118] on p "ZAK Products Automatic Transmission Conditioner is specially formulated to enha…" at bounding box center [448, 116] width 238 height 25
type input "Automatic Transmission Conditioner - ZAK Products"
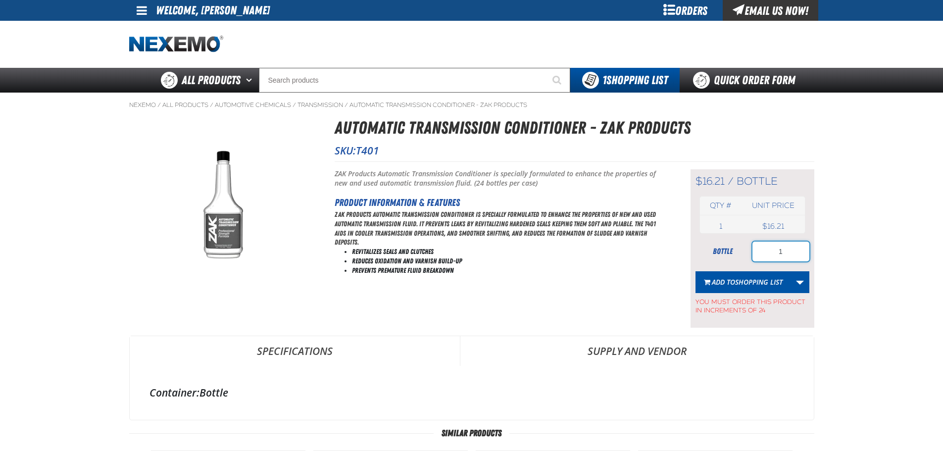
drag, startPoint x: 786, startPoint y: 253, endPoint x: 798, endPoint y: 219, distance: 36.5
click at [777, 248] on input "1" at bounding box center [780, 251] width 57 height 20
type input "24"
click at [761, 288] on button "Add to Shopping List" at bounding box center [742, 282] width 95 height 22
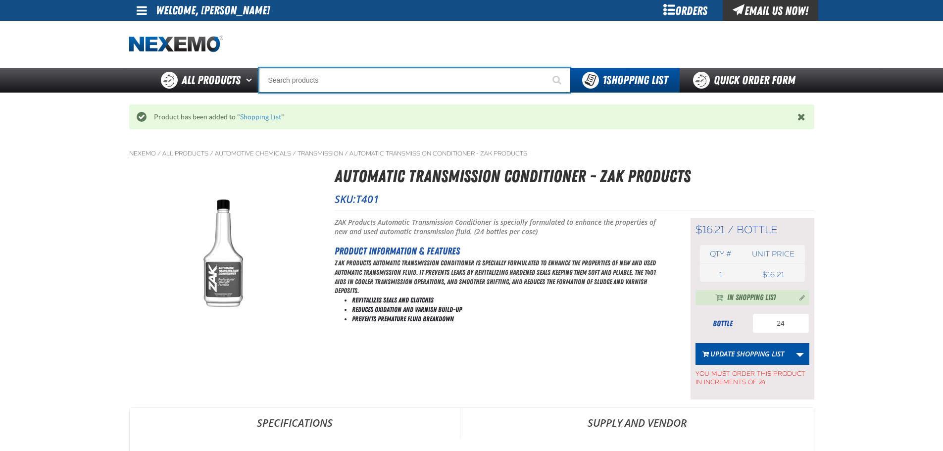
click at [379, 82] on input "Search" at bounding box center [414, 80] width 311 height 25
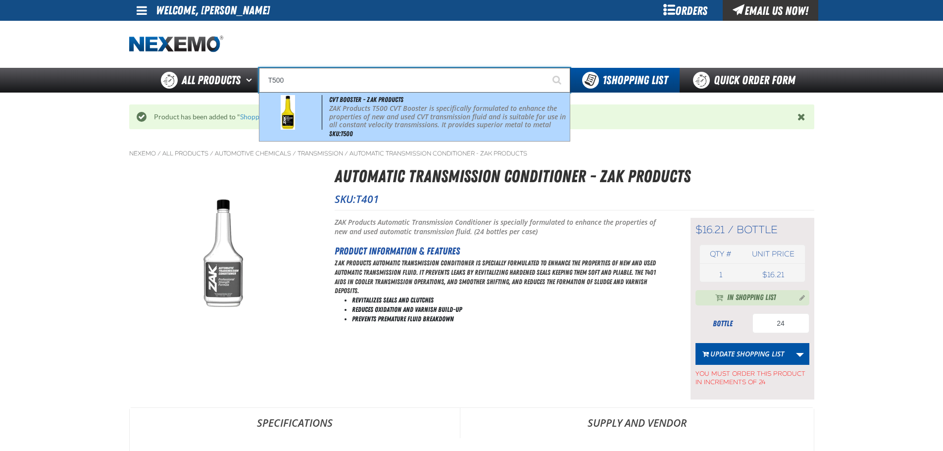
click at [397, 118] on p "ZAK Products T500 CVT Booster is specifically formulated to enhance the propert…" at bounding box center [448, 125] width 238 height 42
type input "CVT Booster - ZAK Products"
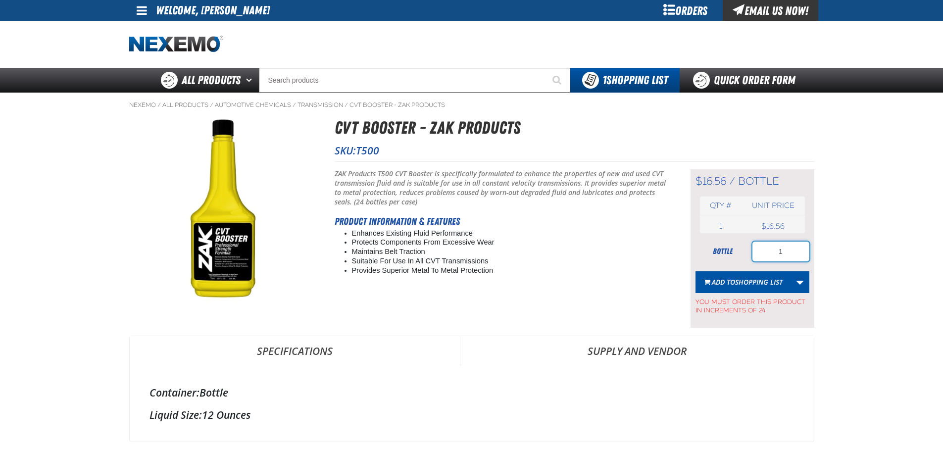
drag, startPoint x: 784, startPoint y: 253, endPoint x: 758, endPoint y: 241, distance: 28.8
click at [757, 247] on input "1" at bounding box center [780, 251] width 57 height 20
type input "24"
click at [760, 284] on span "Shopping List" at bounding box center [758, 281] width 47 height 9
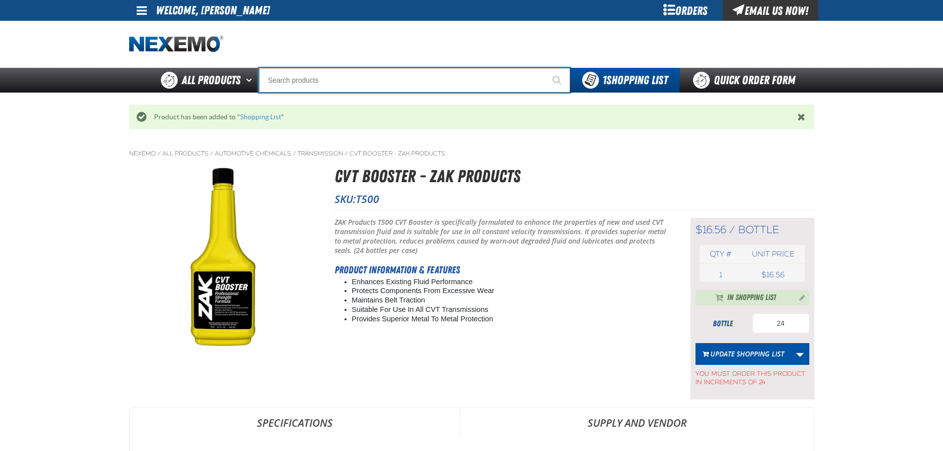
click at [374, 80] on input "Search" at bounding box center [414, 80] width 311 height 25
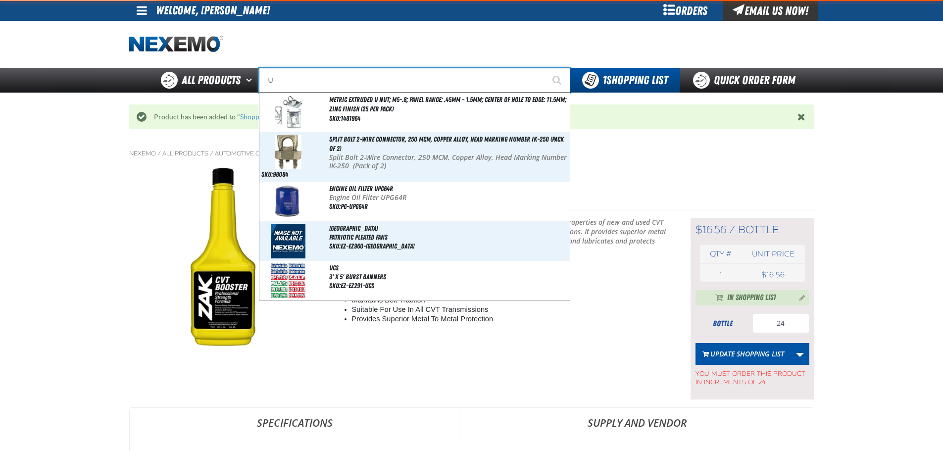
type input "UV"
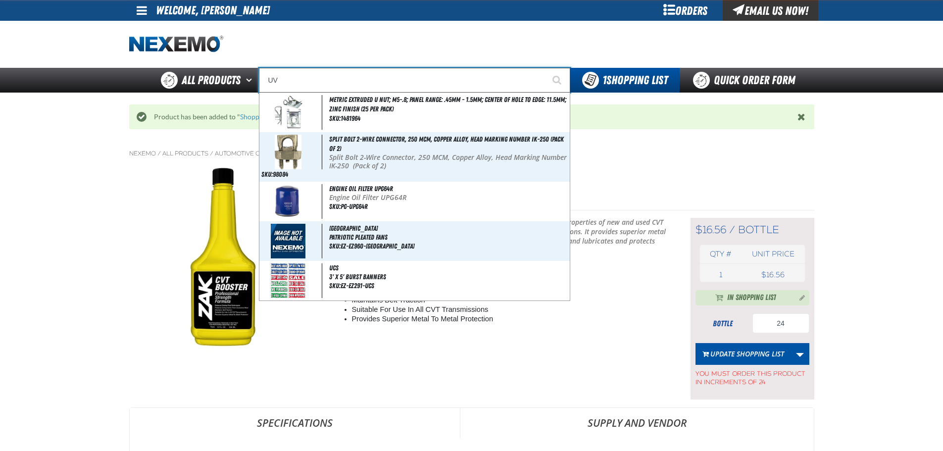
type input "UV Transmission & Power Meter"
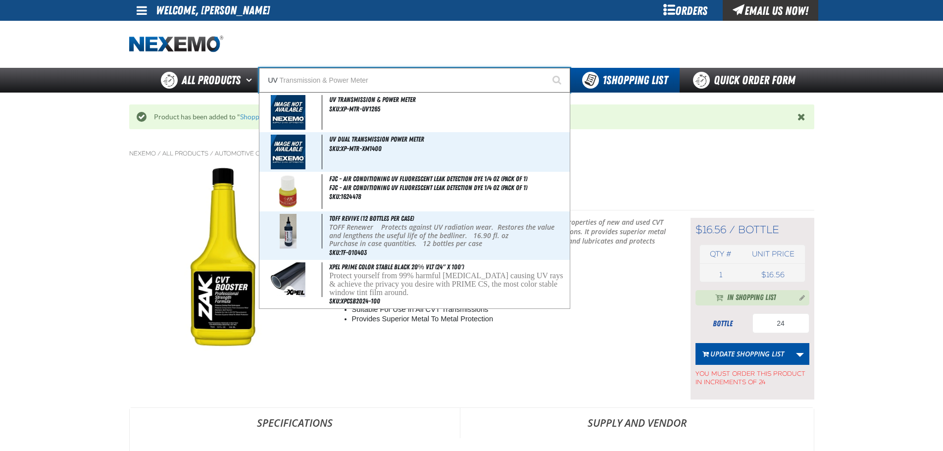
type input "U"
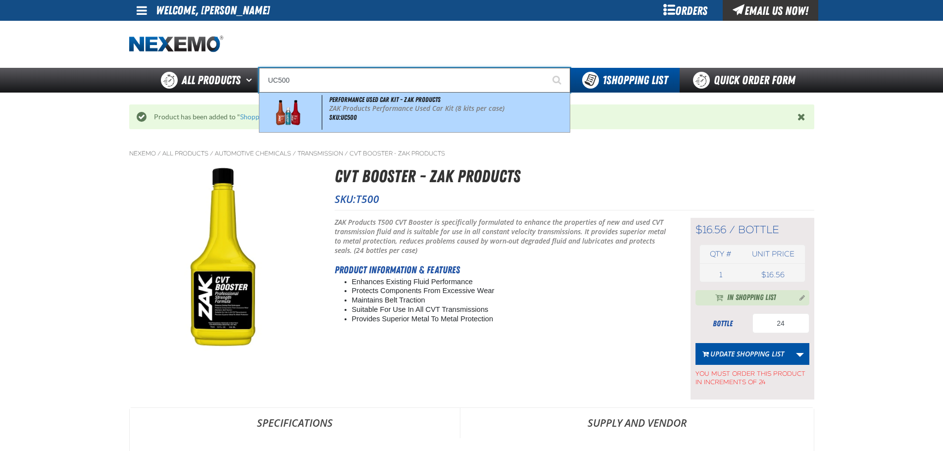
click at [440, 108] on p "ZAK Products Performance Used Car Kit (8 kits per case)" at bounding box center [448, 108] width 238 height 8
type input "Performance Used Car Kit - ZAK Products"
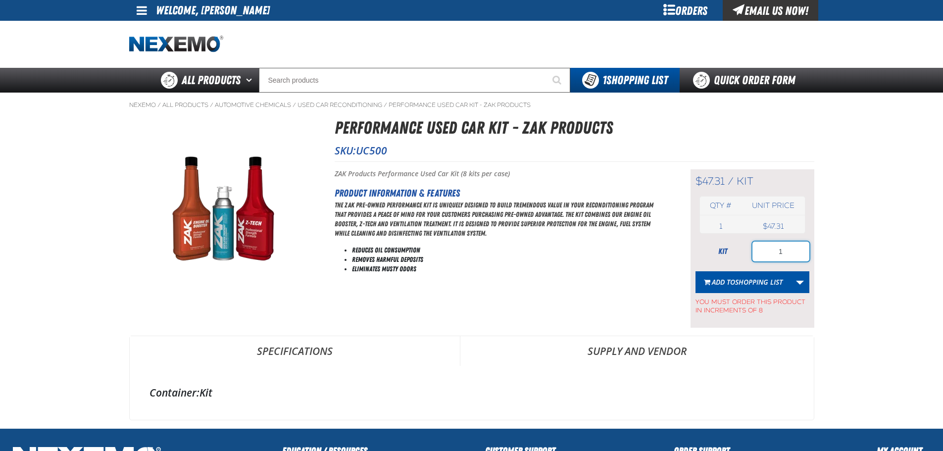
drag, startPoint x: 782, startPoint y: 250, endPoint x: 758, endPoint y: 250, distance: 23.7
click at [758, 250] on input "1" at bounding box center [780, 251] width 57 height 20
type input "8"
click at [758, 282] on span "Shopping List" at bounding box center [758, 281] width 47 height 9
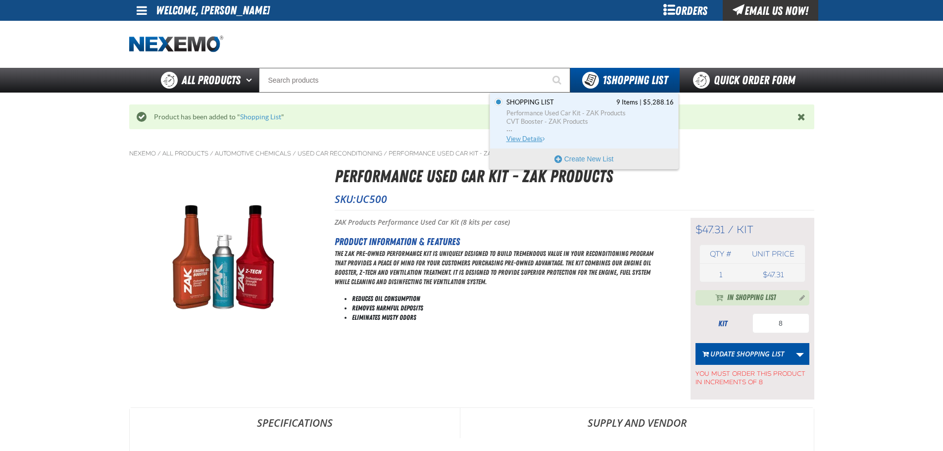
click at [535, 136] on span "View Details" at bounding box center [526, 138] width 40 height 7
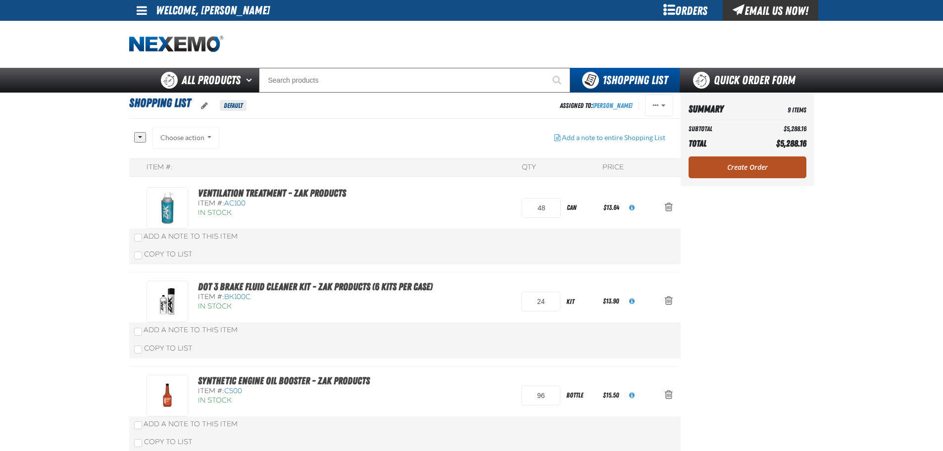
click at [748, 168] on link "Create Order" at bounding box center [747, 167] width 118 height 22
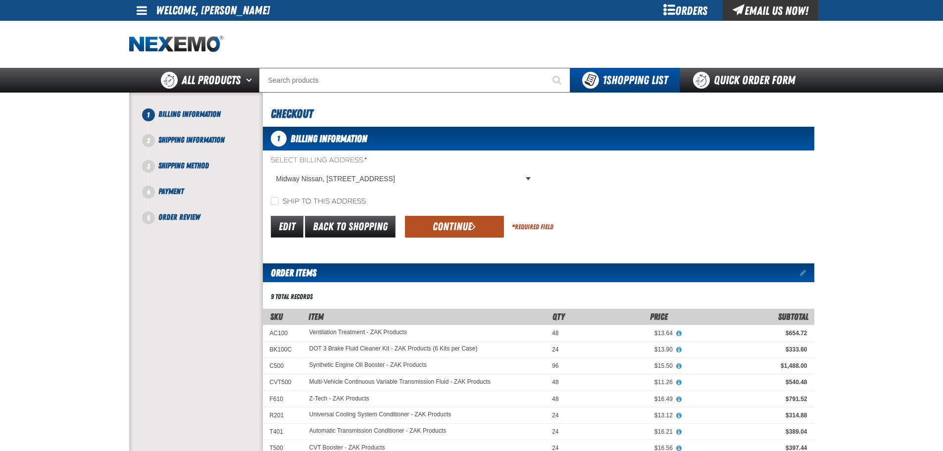
click at [457, 225] on button "Continue" at bounding box center [454, 227] width 99 height 22
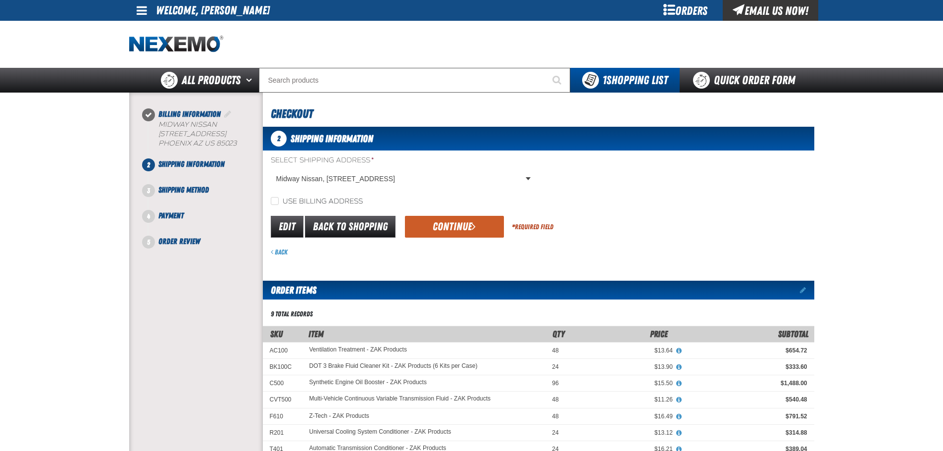
click at [459, 228] on button "Continue" at bounding box center [454, 227] width 99 height 22
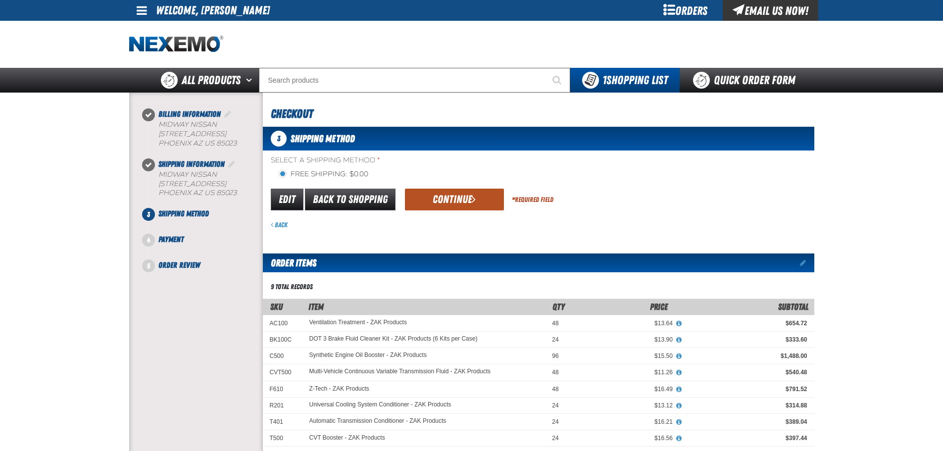
click at [443, 191] on button "Continue" at bounding box center [454, 200] width 99 height 22
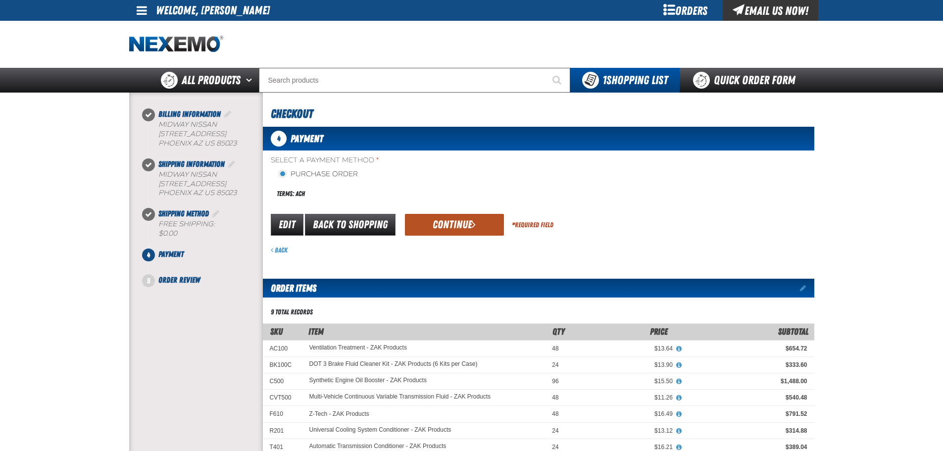
click at [459, 228] on button "Continue" at bounding box center [454, 225] width 99 height 22
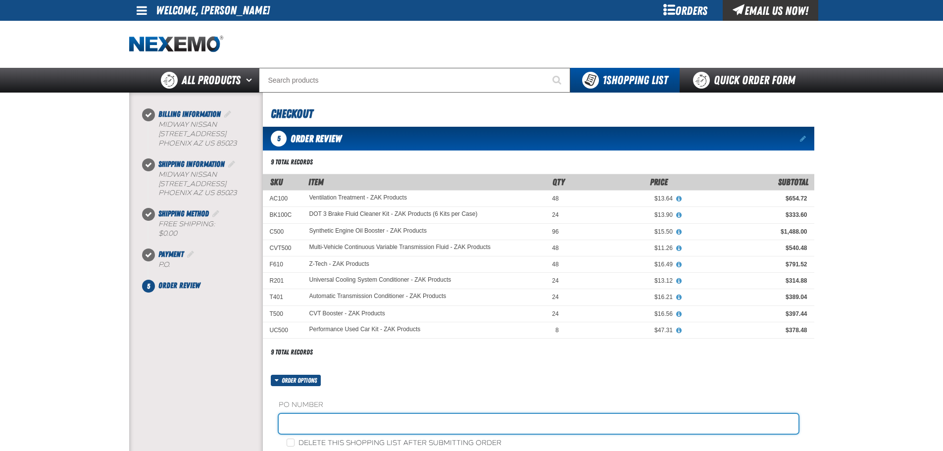
click at [316, 418] on input "text" at bounding box center [539, 424] width 520 height 20
type input "ZAK0813"
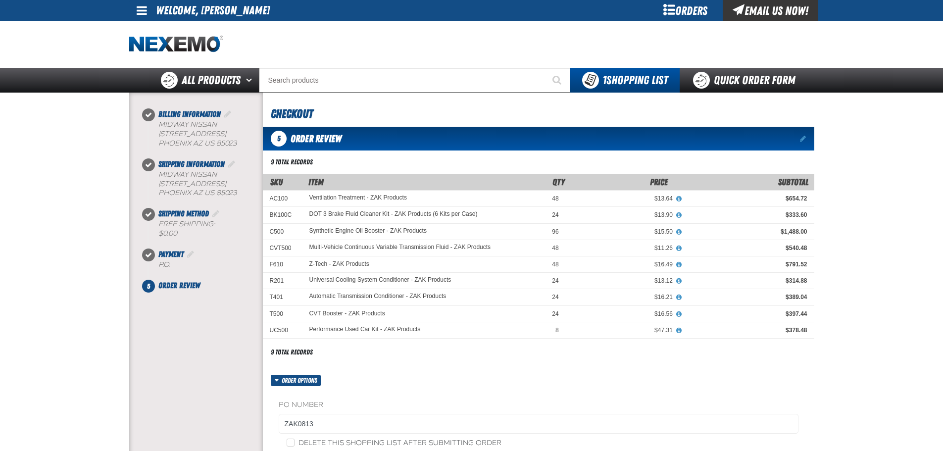
click at [296, 444] on label "Delete this shopping list after submitting order" at bounding box center [393, 442] width 215 height 9
click at [294, 444] on input "Delete this shopping list after submitting order" at bounding box center [290, 442] width 8 height 8
checkbox input "true"
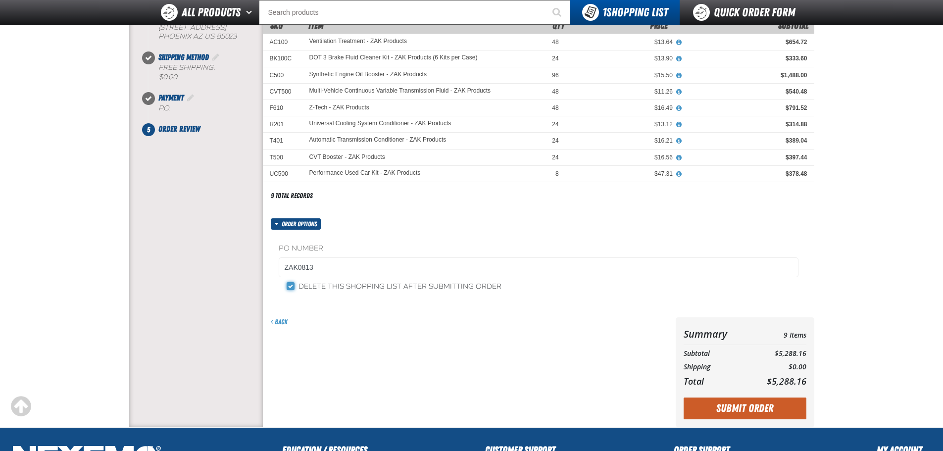
scroll to position [198, 0]
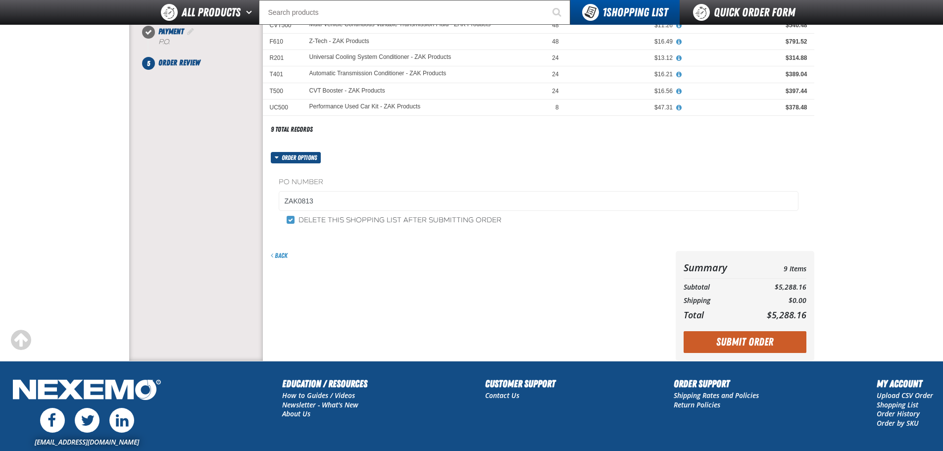
click at [747, 343] on button "Submit Order" at bounding box center [744, 342] width 123 height 22
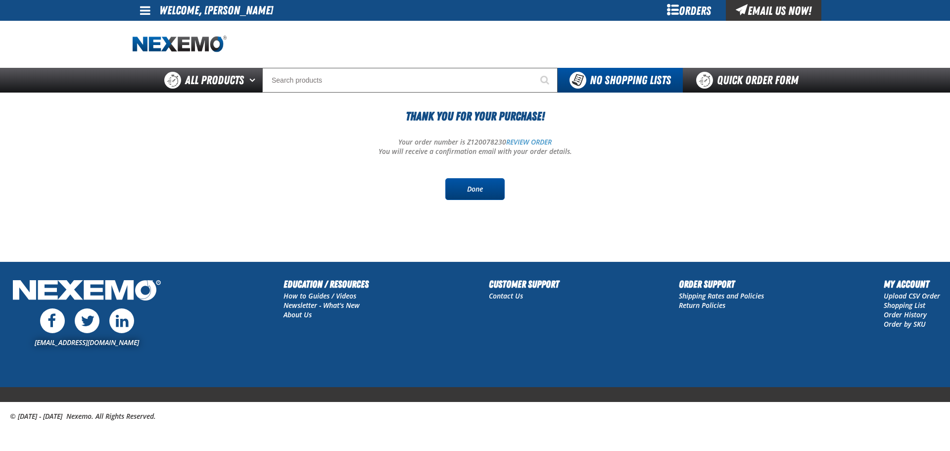
click at [486, 193] on link "Done" at bounding box center [474, 189] width 59 height 22
